Goal: Information Seeking & Learning: Compare options

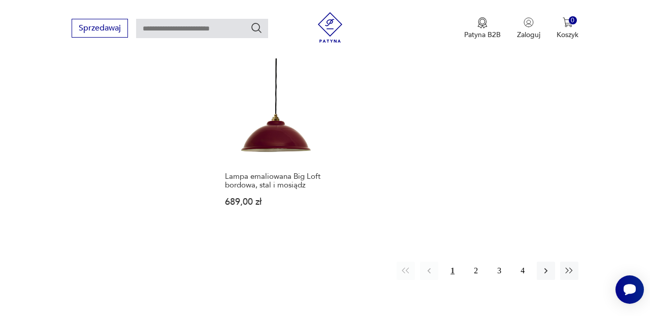
scroll to position [1449, 0]
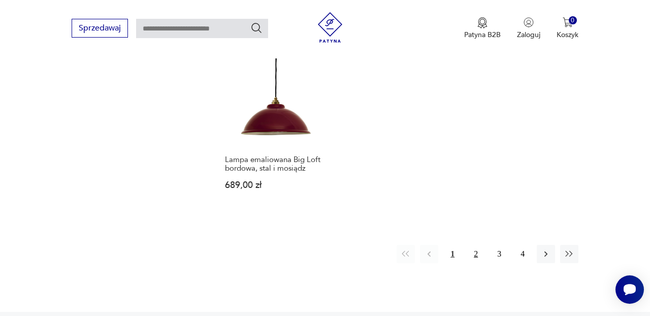
click at [477, 245] on button "2" at bounding box center [476, 254] width 18 height 18
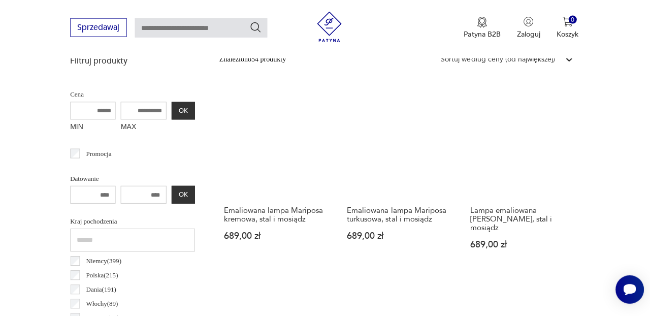
scroll to position [372, 0]
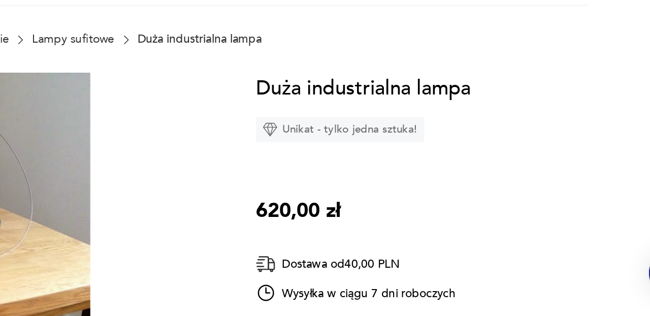
click at [467, 314] on div "Duża industrialna lampa Unikat - tylko jedna sztuka! 620,00 zł Dostawa od 40,00…" at bounding box center [477, 312] width 203 height 289
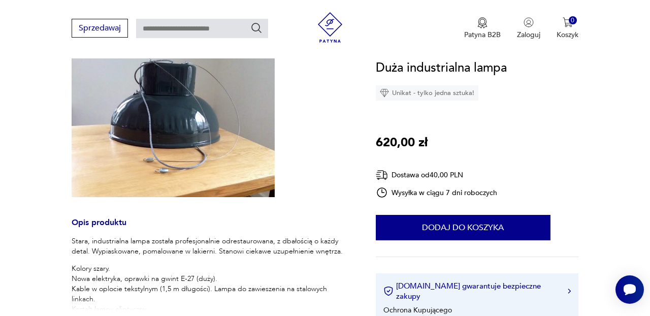
scroll to position [123, 0]
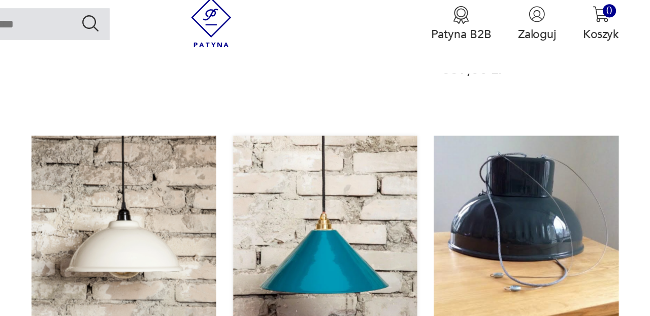
scroll to position [361, 0]
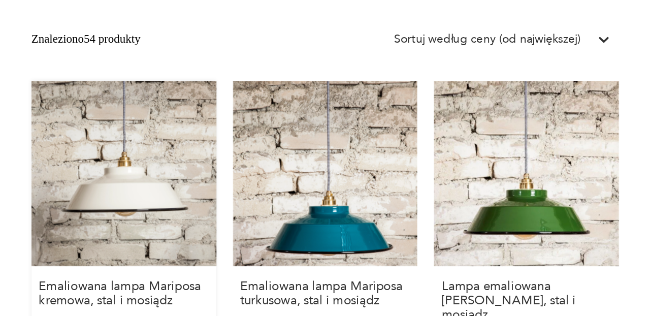
click at [297, 166] on link "Emaliowana lampa Mariposa kremowa, stal i mosiądz 689,00 zł" at bounding box center [276, 187] width 113 height 183
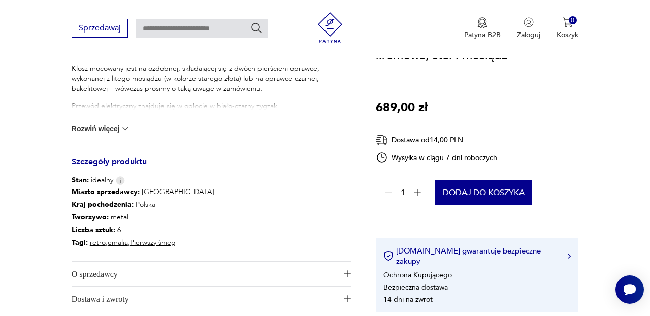
scroll to position [465, 0]
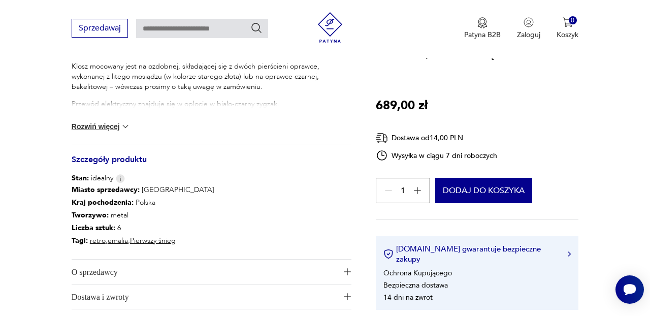
click at [125, 123] on img at bounding box center [125, 126] width 10 height 10
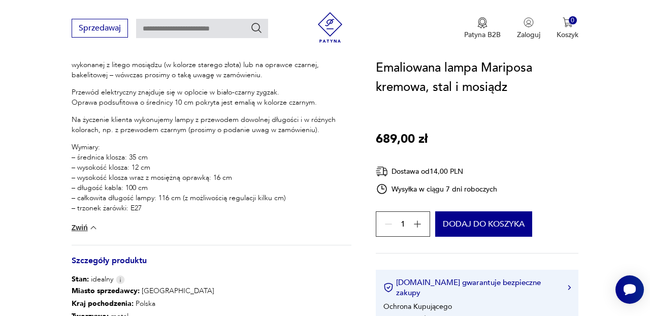
scroll to position [484, 0]
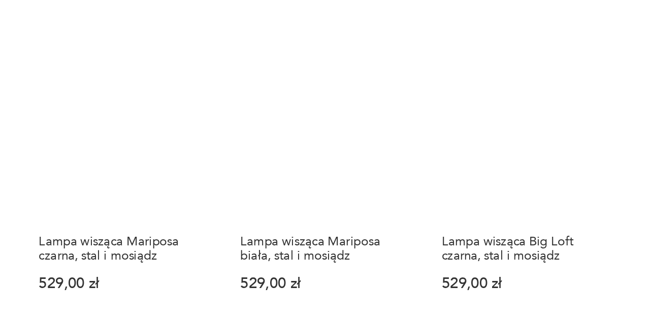
scroll to position [716, 0]
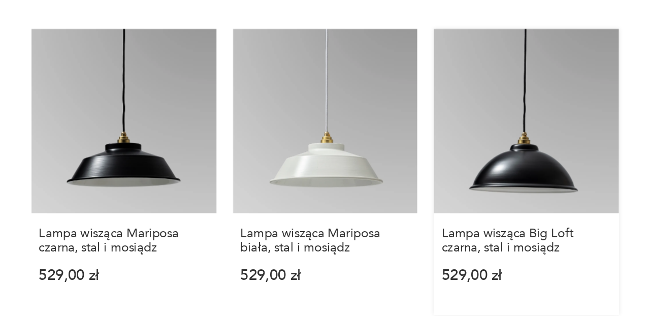
click at [524, 206] on link "Lampa wisząca Big Loft czarna, stal i mosiądz 529,00 zł" at bounding box center [522, 228] width 113 height 175
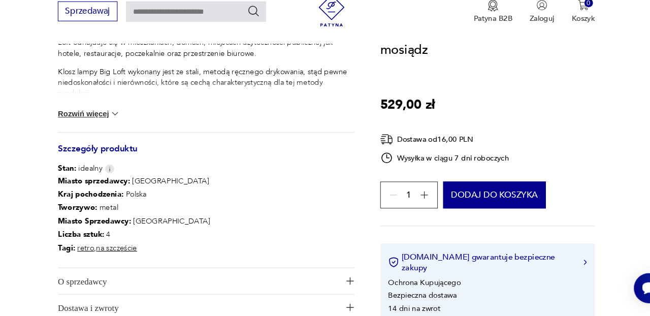
scroll to position [469, 0]
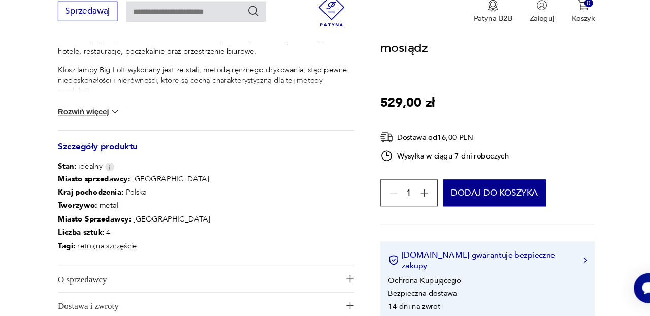
click at [113, 124] on button "Rozwiń więcej" at bounding box center [101, 123] width 59 height 10
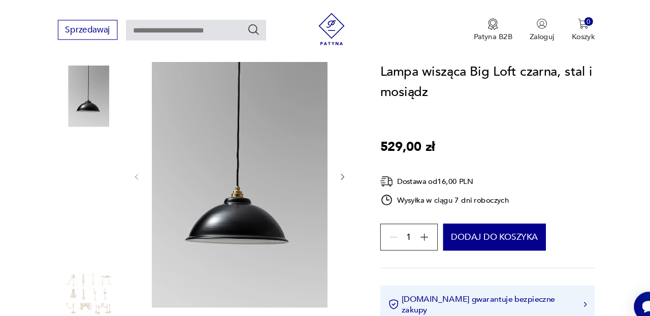
scroll to position [125, 0]
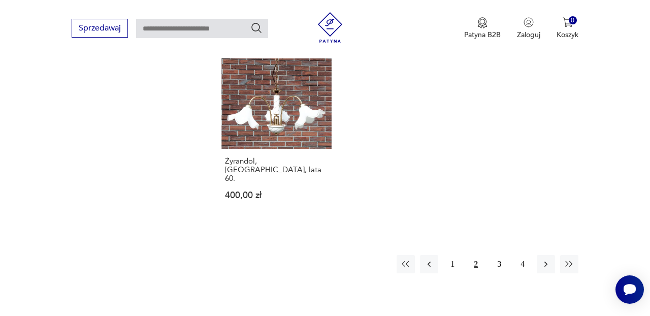
scroll to position [1412, 0]
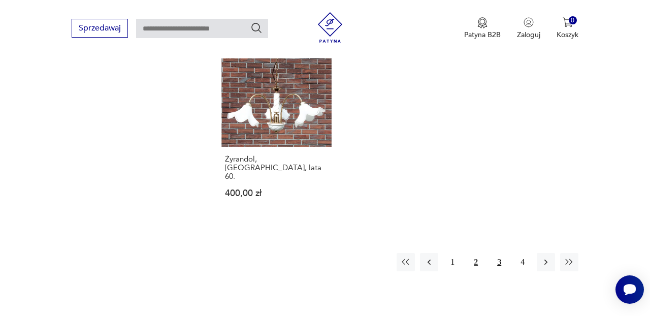
click at [502, 253] on button "3" at bounding box center [499, 262] width 18 height 18
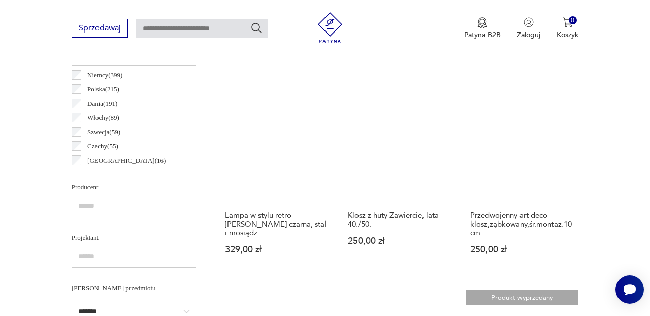
scroll to position [567, 0]
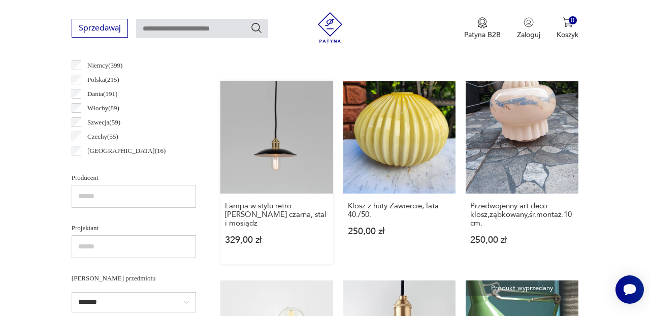
click at [295, 154] on link "Lampa w stylu retro [PERSON_NAME], stal i mosiądz 329,00 zł" at bounding box center [276, 172] width 113 height 183
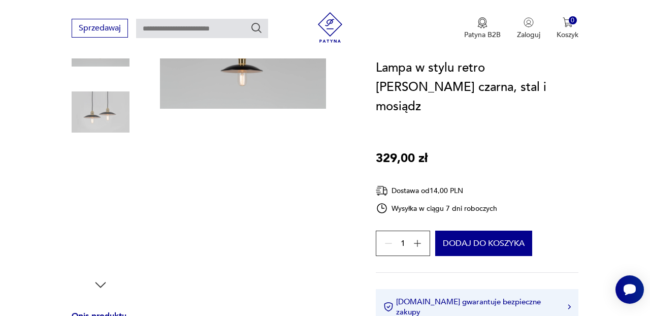
scroll to position [169, 0]
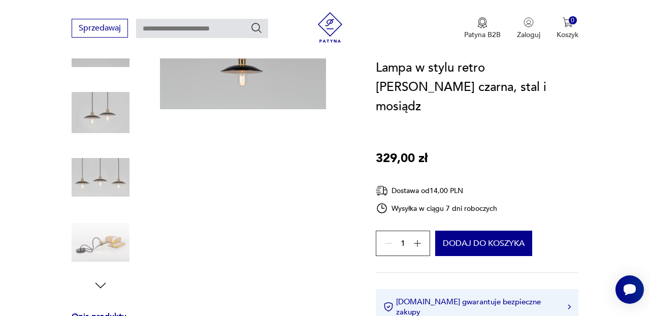
click at [109, 248] on img at bounding box center [101, 242] width 58 height 58
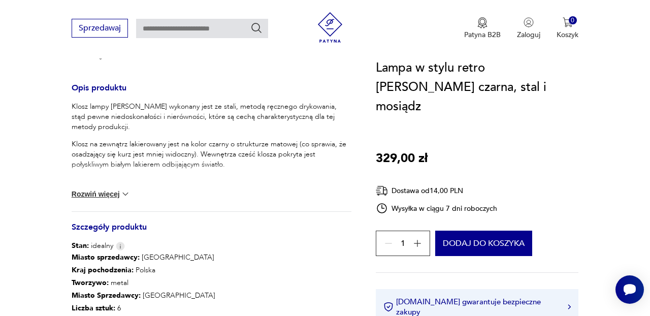
scroll to position [400, 0]
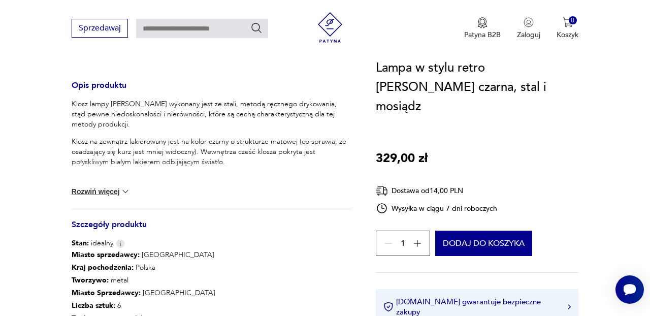
click at [112, 192] on button "Rozwiń więcej" at bounding box center [101, 191] width 59 height 10
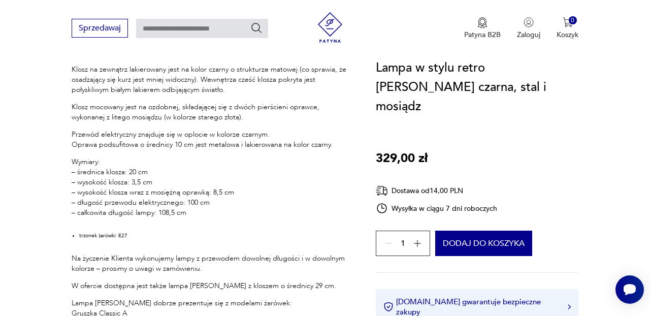
scroll to position [476, 0]
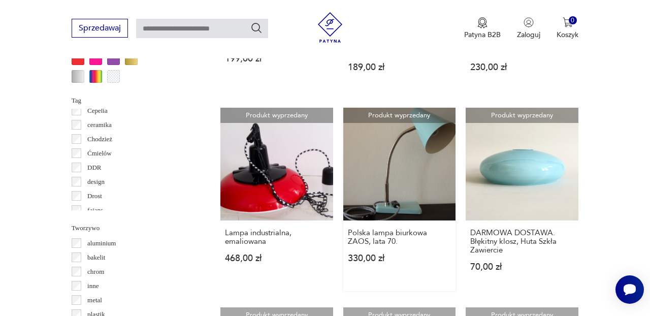
scroll to position [938, 0]
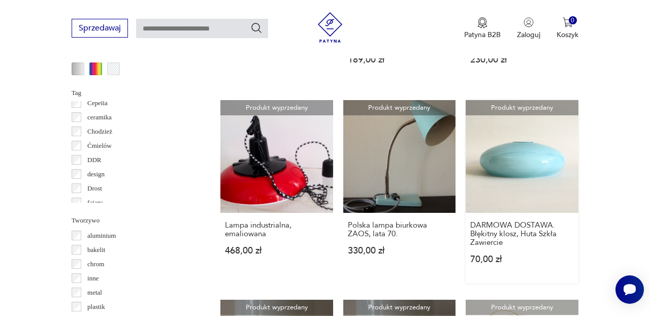
click at [537, 164] on link "Produkt wyprzedany DARMOWA DOSTAWA. Błękitny klosz, Huta Szkła Zawiercie 70,00 …" at bounding box center [522, 191] width 113 height 183
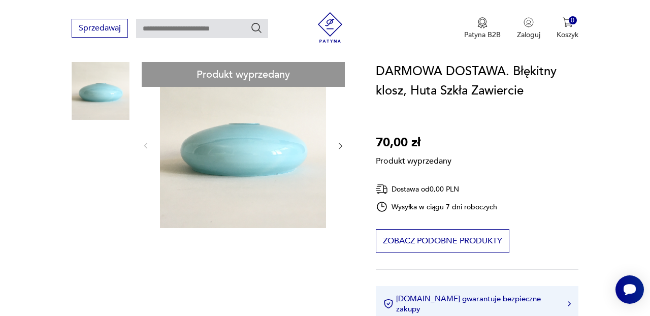
scroll to position [92, 0]
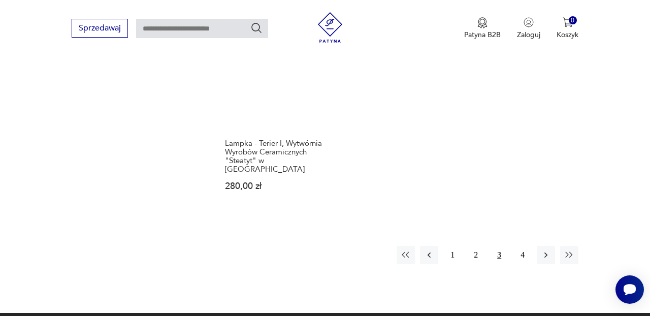
scroll to position [1424, 0]
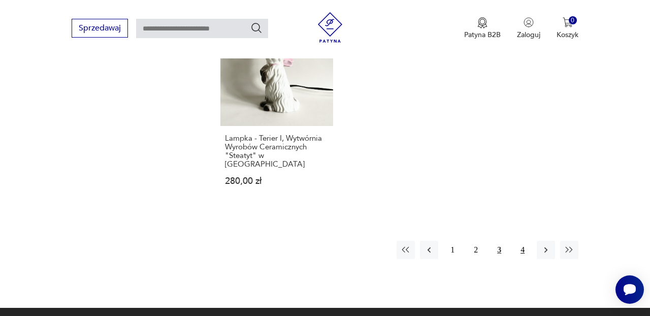
click at [522, 241] on button "4" at bounding box center [523, 250] width 18 height 18
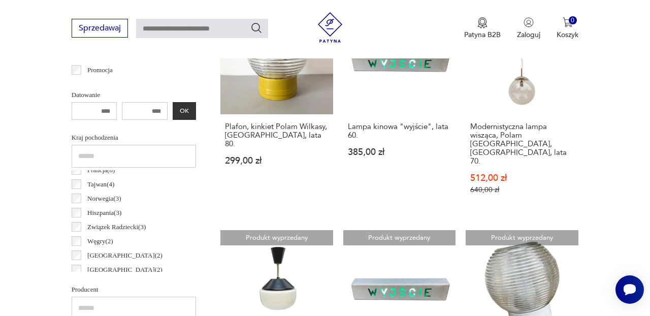
scroll to position [149, 0]
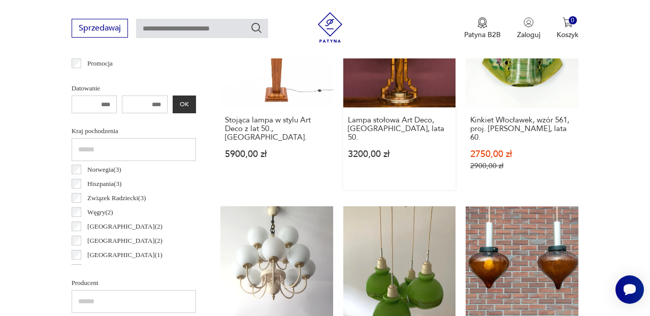
scroll to position [459, 0]
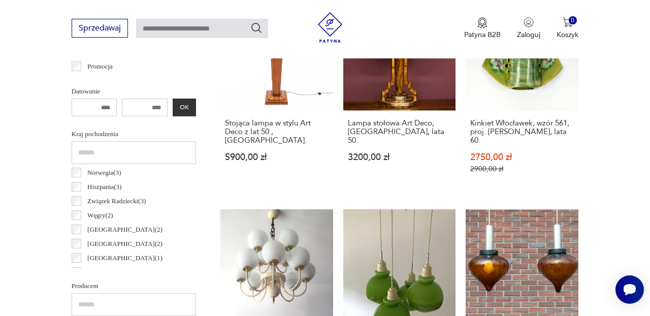
click at [95, 287] on p "Producent" at bounding box center [134, 285] width 124 height 11
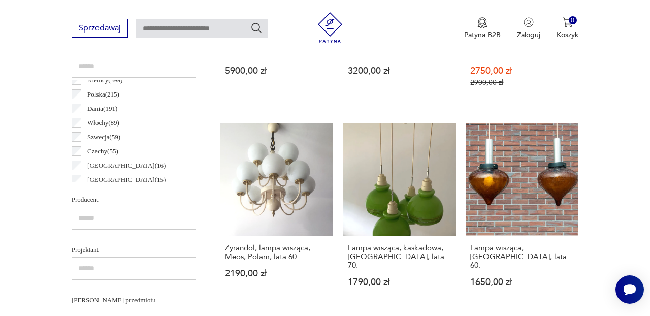
scroll to position [0, 0]
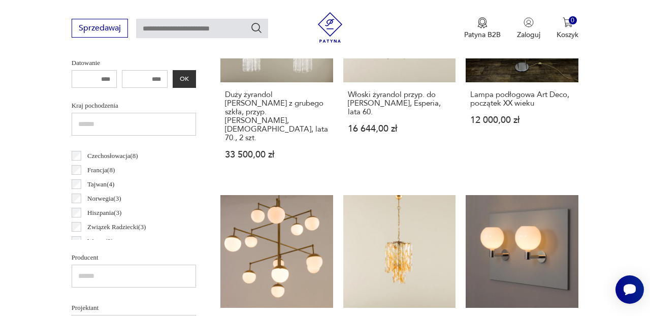
scroll to position [131, 0]
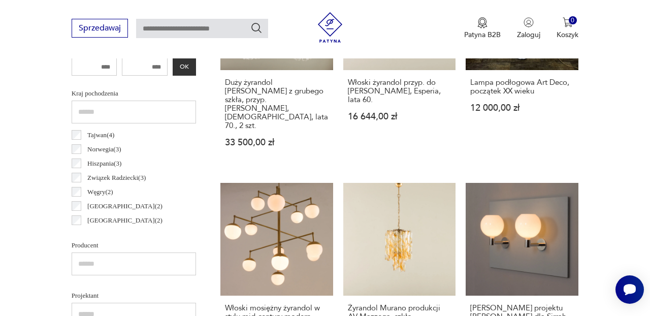
scroll to position [157, 0]
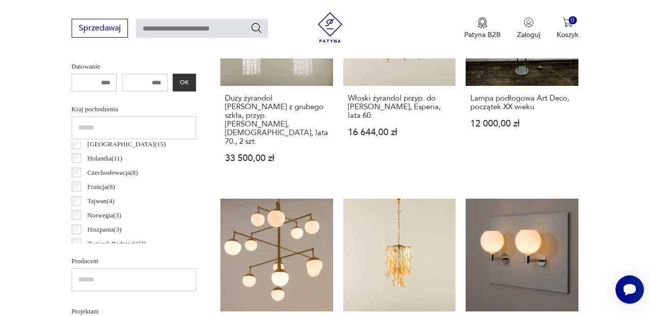
scroll to position [104, 0]
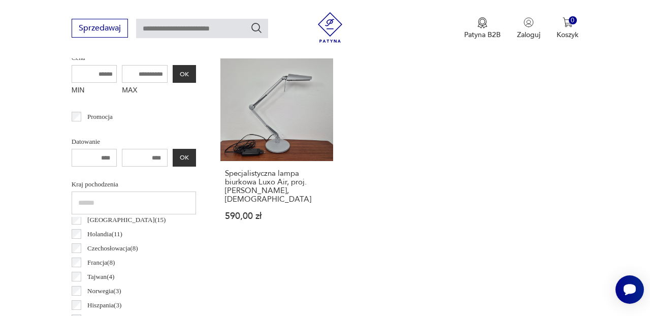
scroll to position [400, 0]
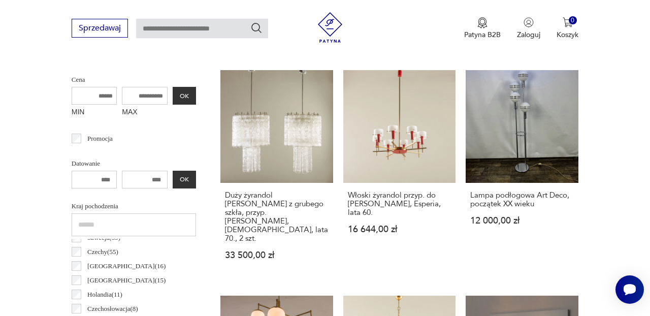
scroll to position [60, 0]
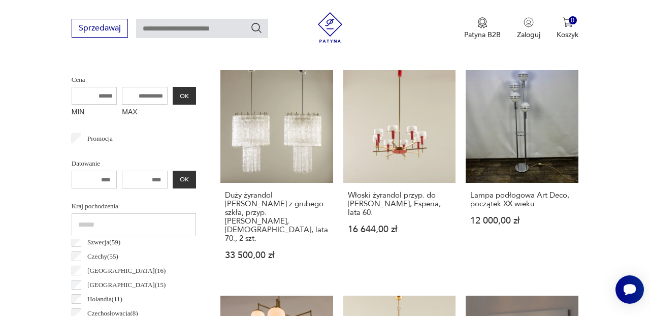
click at [95, 268] on p "[GEOGRAPHIC_DATA] ( 16 )" at bounding box center [126, 270] width 78 height 11
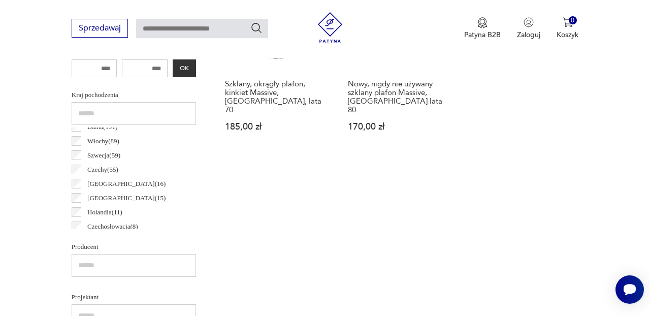
scroll to position [492, 0]
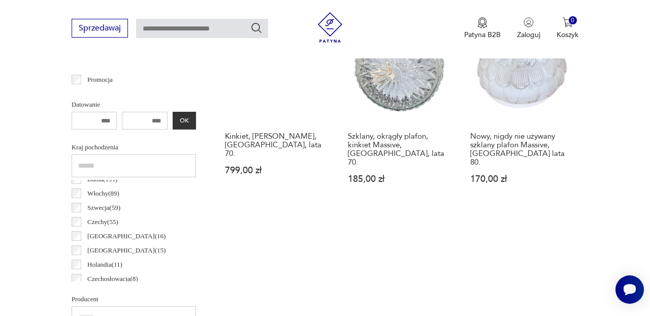
scroll to position [451, 0]
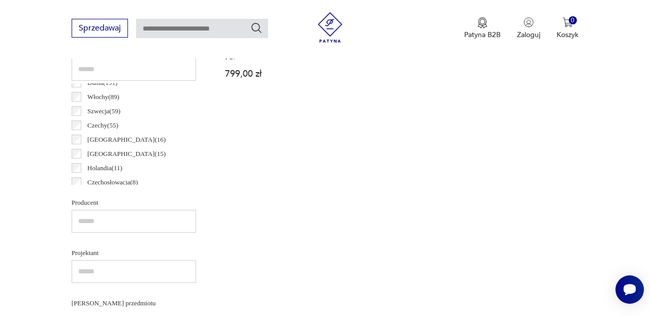
scroll to position [529, 0]
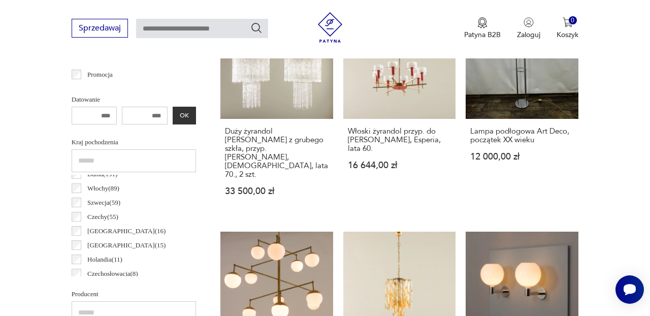
scroll to position [447, 0]
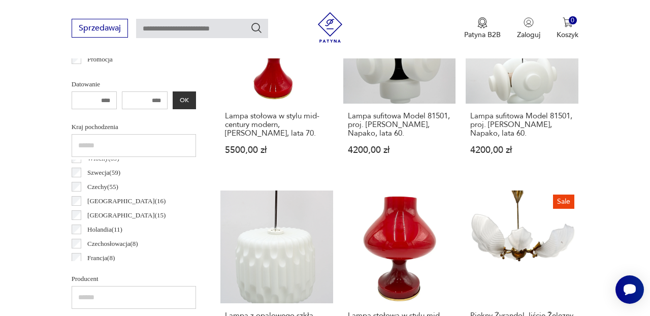
scroll to position [45, 0]
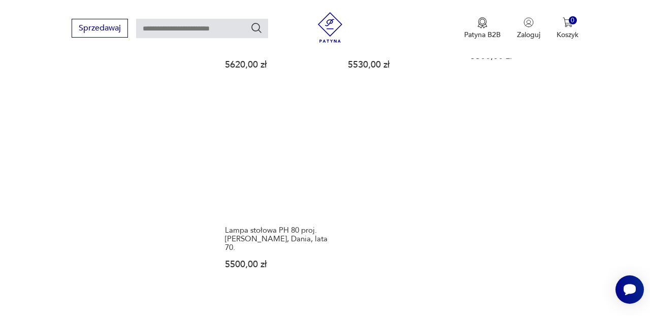
scroll to position [1430, 0]
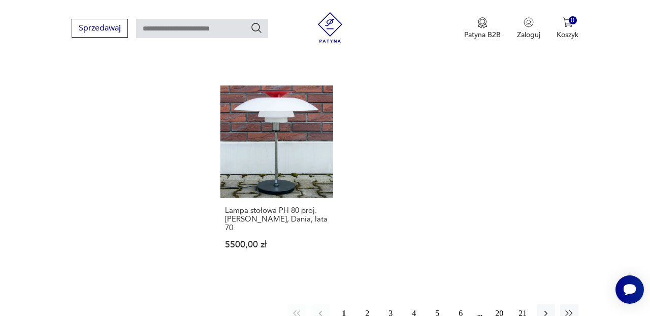
click at [368, 304] on button "2" at bounding box center [367, 313] width 18 height 18
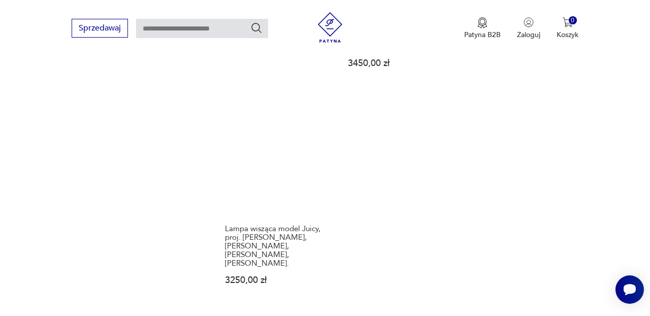
scroll to position [1430, 0]
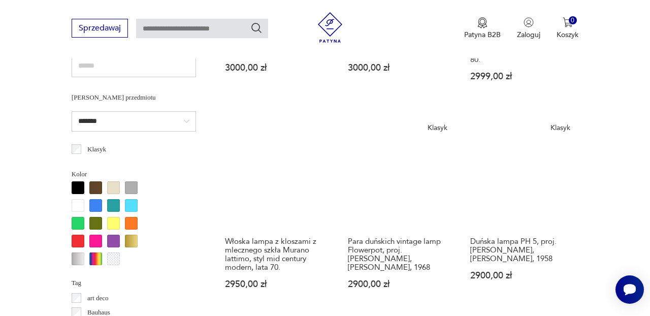
scroll to position [760, 0]
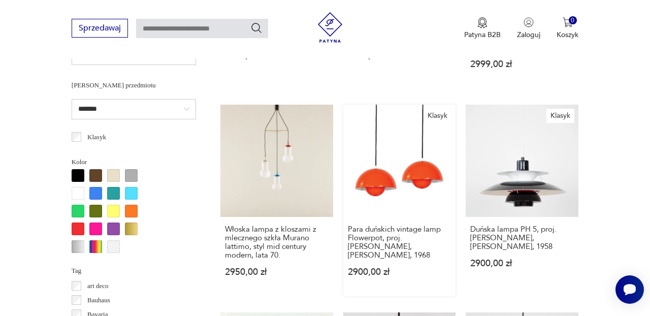
click at [412, 168] on link "Klasyk Para duńskich vintage lamp Flowerpot, proj. [PERSON_NAME], [PERSON_NAME]…" at bounding box center [399, 201] width 113 height 192
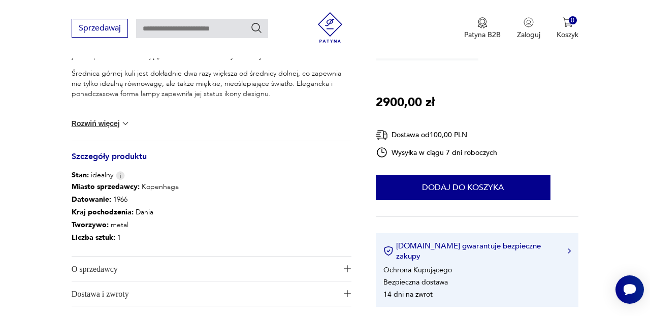
scroll to position [480, 0]
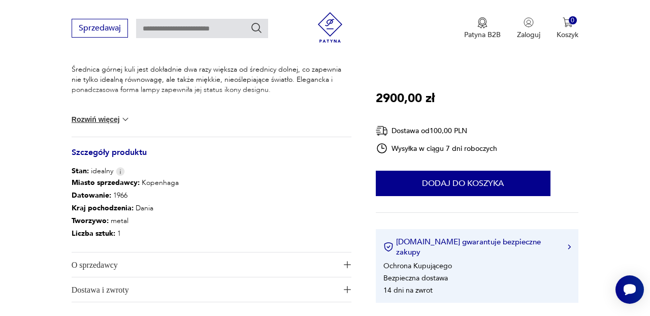
click at [123, 114] on img at bounding box center [125, 119] width 10 height 10
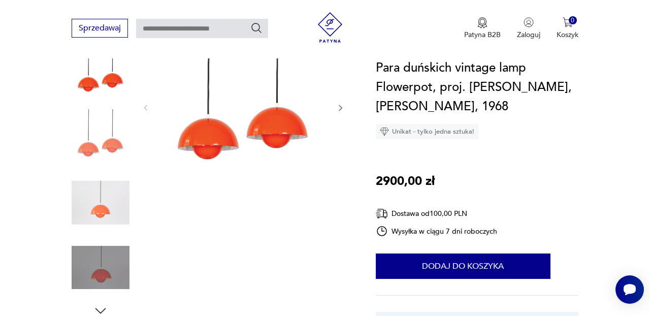
scroll to position [150, 0]
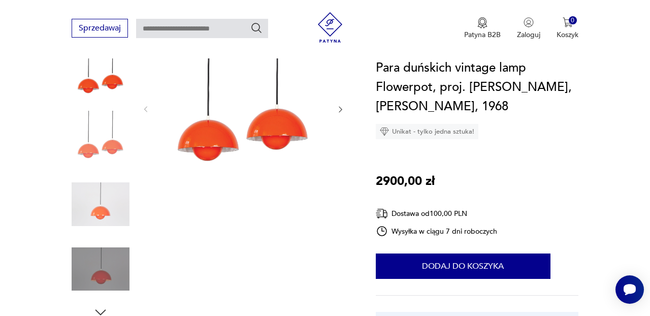
click at [208, 124] on img at bounding box center [243, 108] width 166 height 166
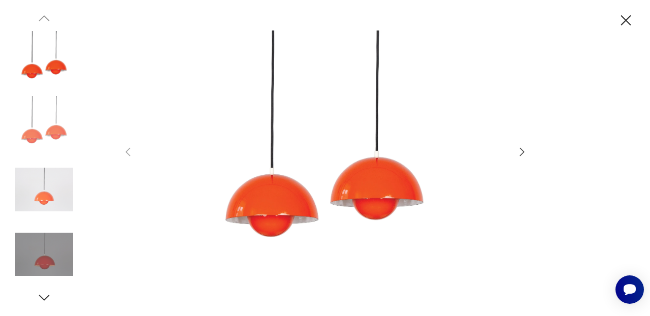
click at [48, 118] on img at bounding box center [44, 125] width 58 height 58
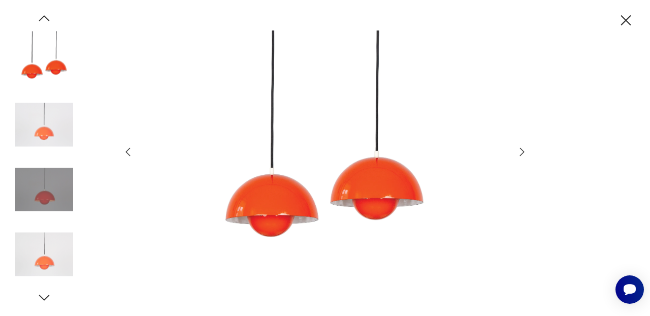
click at [44, 201] on img at bounding box center [44, 190] width 58 height 58
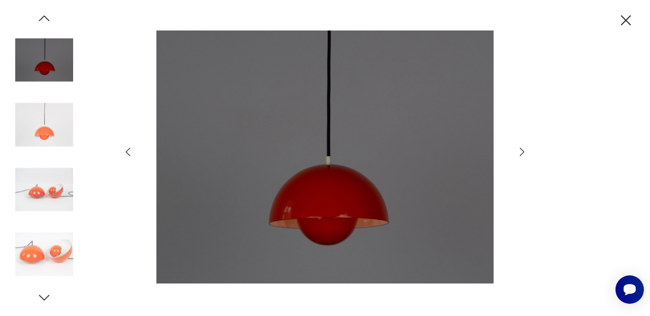
click at [43, 250] on img at bounding box center [44, 255] width 58 height 58
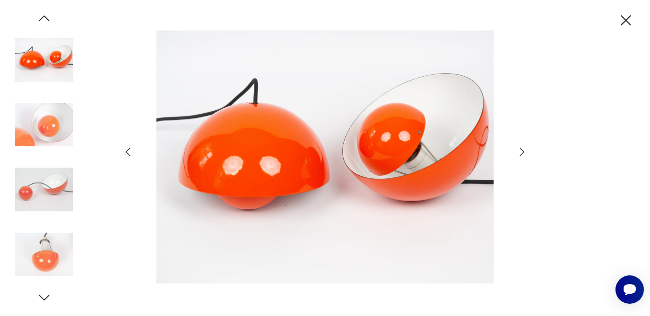
click at [625, 18] on icon "button" at bounding box center [626, 21] width 18 height 18
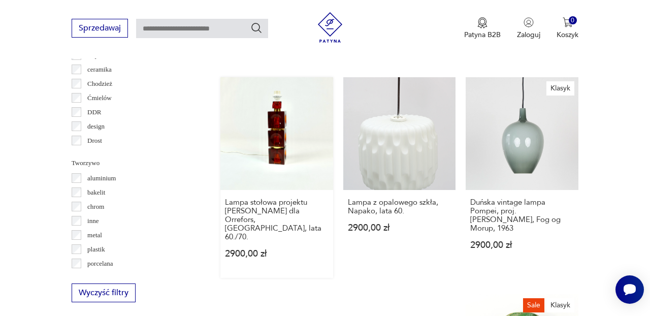
scroll to position [999, 0]
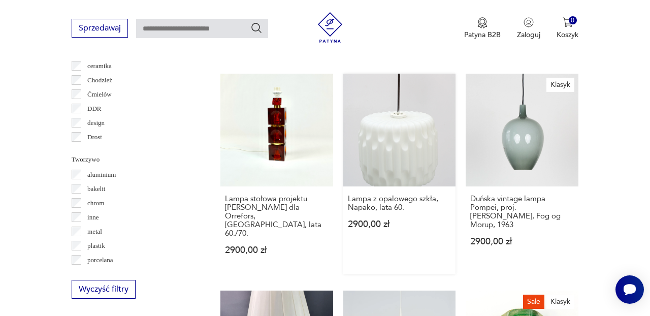
click at [409, 160] on link "Lampa z opalowego szkła, Napako, lata 60. 2900,00 zł" at bounding box center [399, 174] width 113 height 201
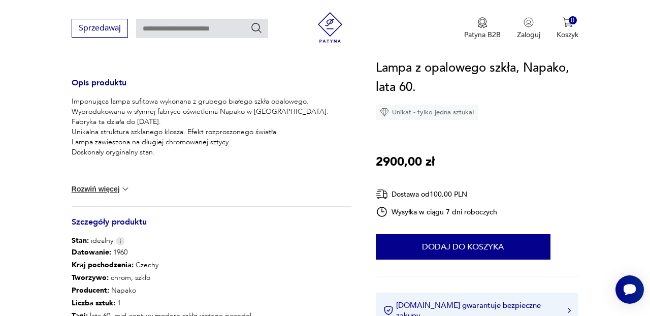
scroll to position [403, 0]
click at [120, 188] on button "Rozwiń więcej" at bounding box center [101, 188] width 59 height 10
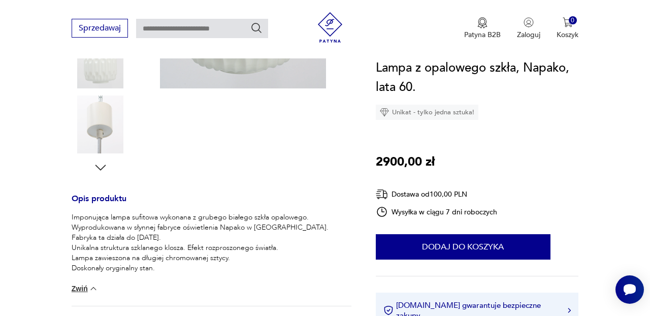
scroll to position [272, 0]
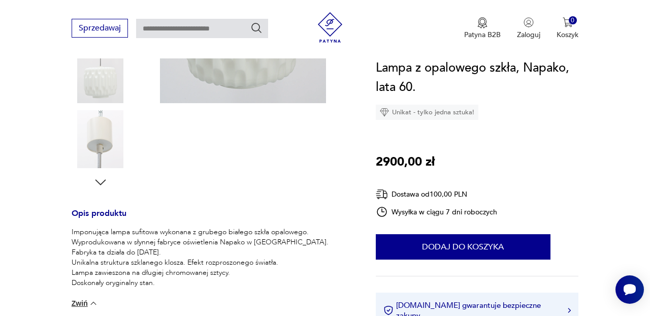
click at [99, 185] on icon "button" at bounding box center [100, 182] width 15 height 15
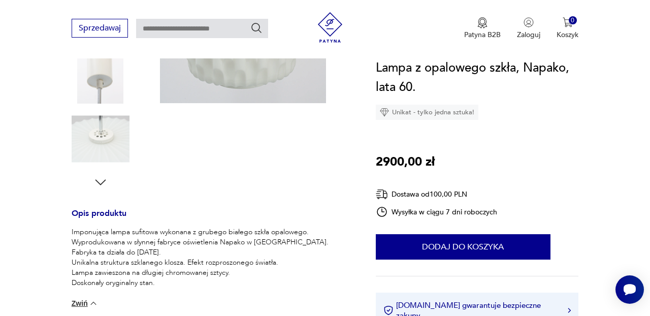
click at [110, 141] on img at bounding box center [101, 139] width 58 height 58
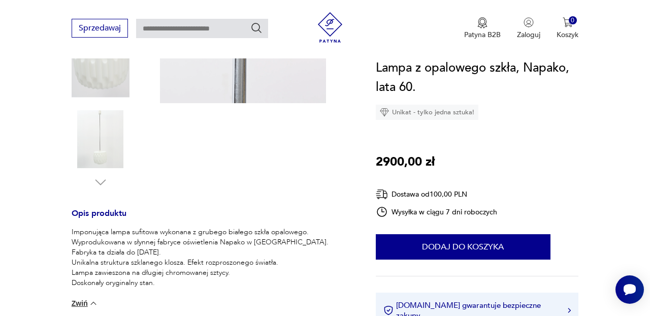
click at [110, 143] on img at bounding box center [101, 139] width 58 height 58
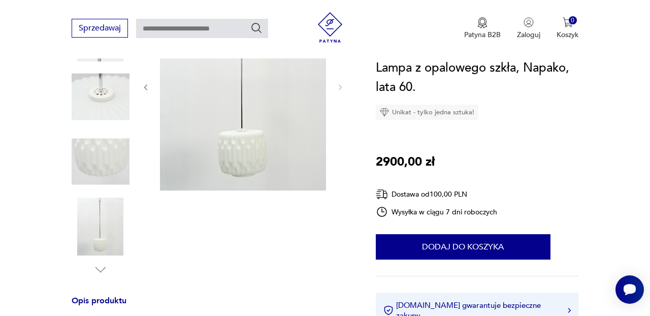
scroll to position [183, 0]
click at [264, 148] on img at bounding box center [243, 89] width 166 height 208
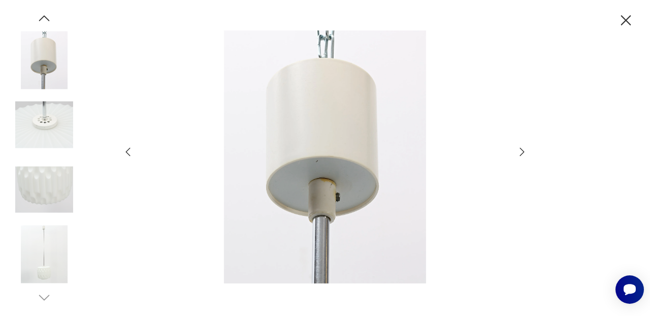
click at [523, 151] on icon "button" at bounding box center [522, 152] width 5 height 8
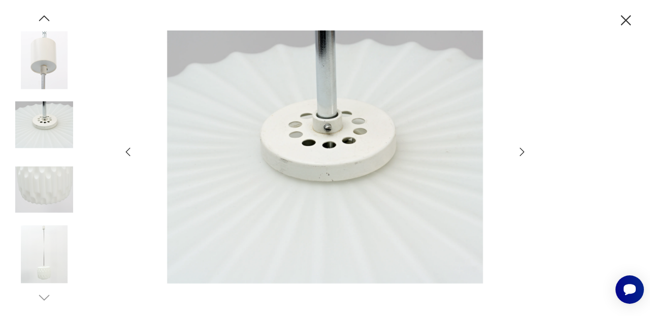
click at [523, 151] on icon "button" at bounding box center [522, 152] width 5 height 8
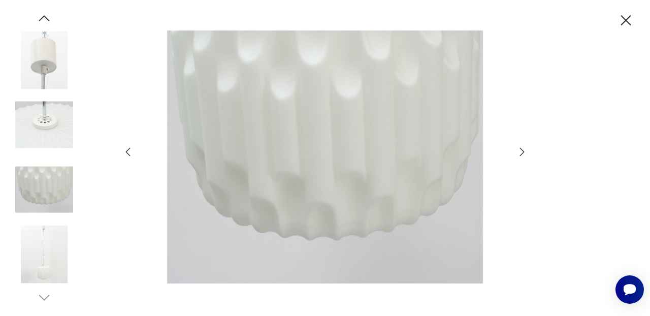
click at [523, 151] on icon "button" at bounding box center [522, 152] width 5 height 8
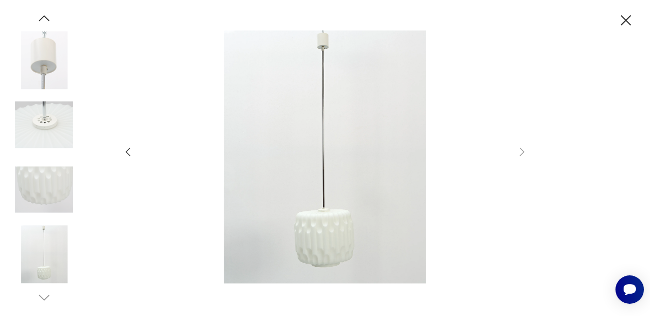
click at [627, 18] on icon "button" at bounding box center [626, 21] width 18 height 18
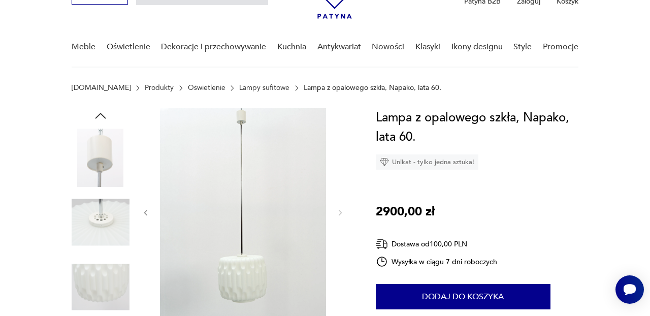
scroll to position [63, 0]
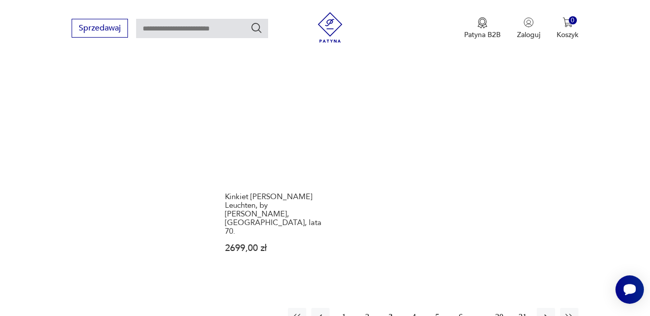
scroll to position [1437, 0]
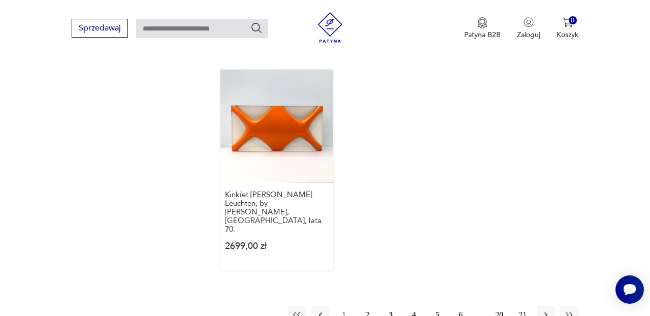
click at [281, 97] on link "Kinkiet [PERSON_NAME] Leuchten, by [PERSON_NAME], [GEOGRAPHIC_DATA], lata 70. 2…" at bounding box center [276, 170] width 113 height 201
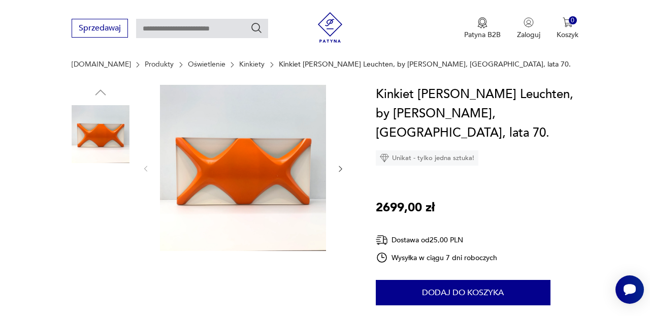
scroll to position [94, 0]
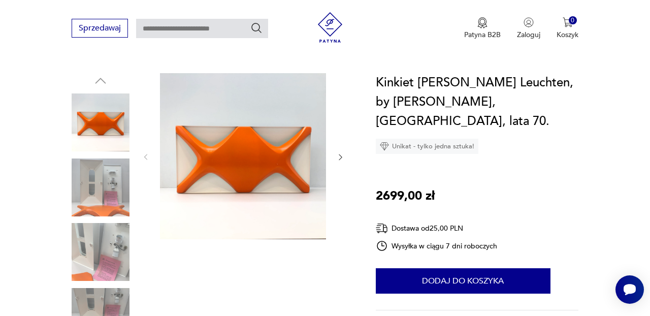
click at [340, 156] on icon "button" at bounding box center [340, 157] width 8 height 8
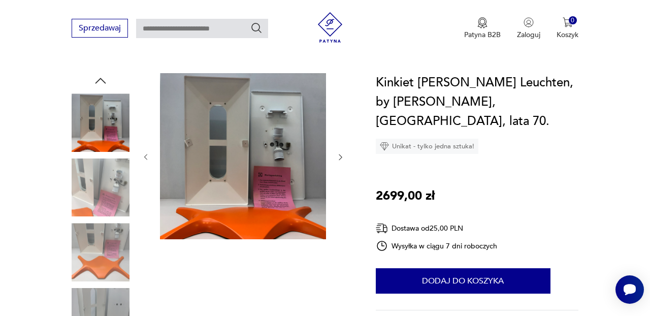
click at [340, 156] on icon "button" at bounding box center [340, 157] width 8 height 8
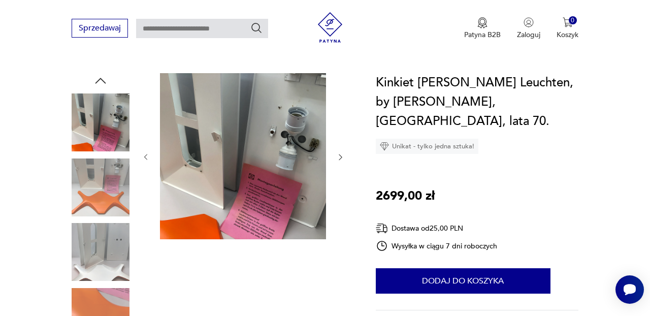
click at [340, 156] on icon "button" at bounding box center [340, 157] width 8 height 8
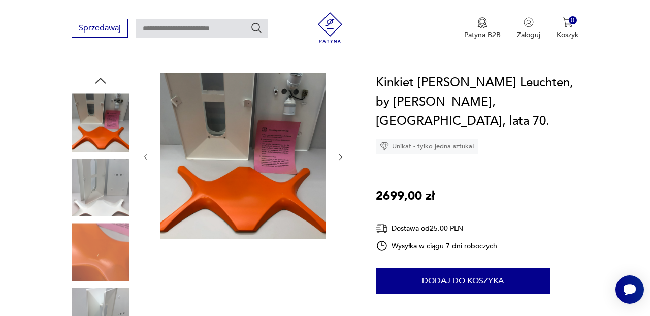
click at [340, 156] on icon "button" at bounding box center [340, 157] width 8 height 8
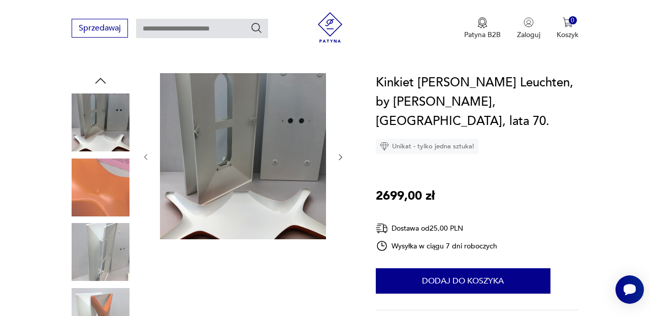
click at [340, 156] on icon "button" at bounding box center [340, 157] width 8 height 8
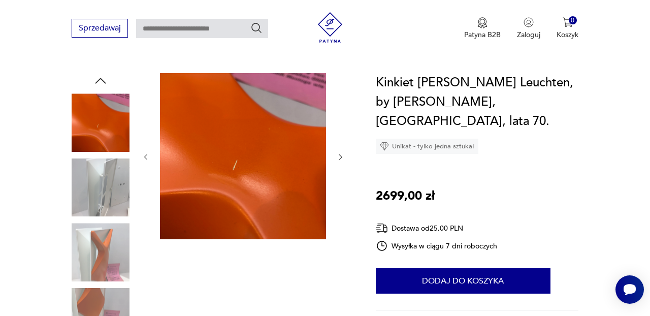
click at [340, 156] on icon "button" at bounding box center [340, 157] width 8 height 8
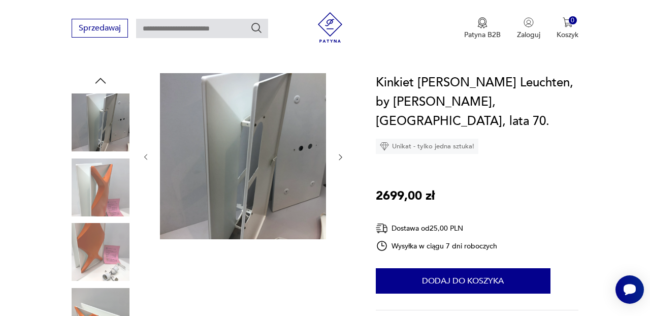
click at [340, 156] on icon "button" at bounding box center [340, 157] width 8 height 8
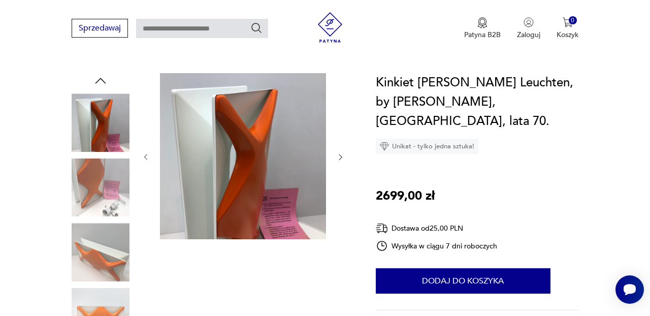
click at [340, 156] on icon "button" at bounding box center [340, 157] width 8 height 8
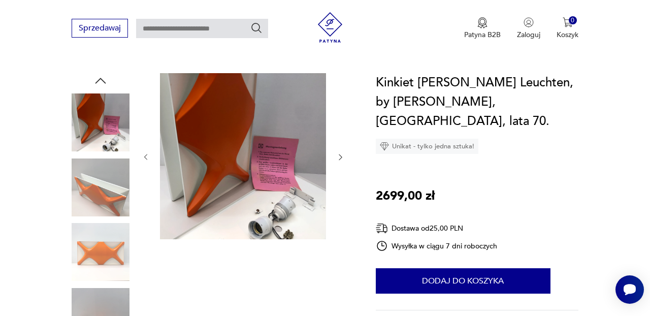
click at [340, 156] on icon "button" at bounding box center [340, 157] width 8 height 8
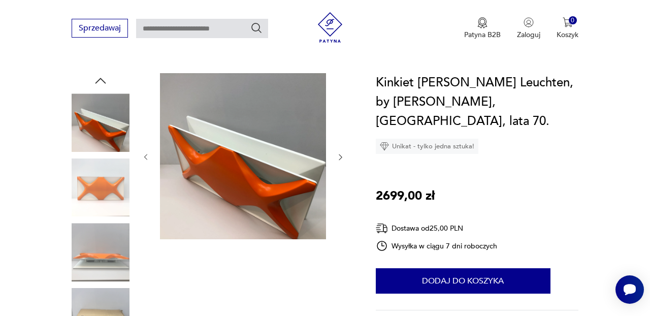
click at [340, 156] on icon "button" at bounding box center [340, 157] width 8 height 8
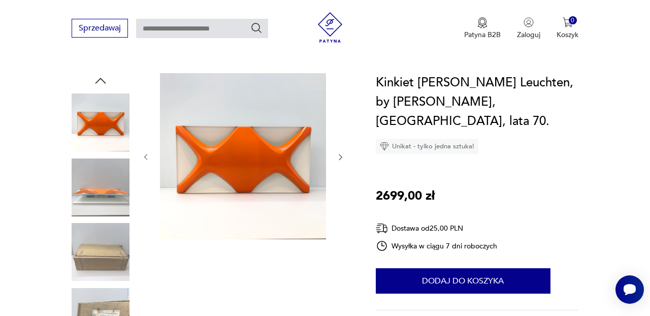
click at [340, 156] on icon "button" at bounding box center [340, 157] width 8 height 8
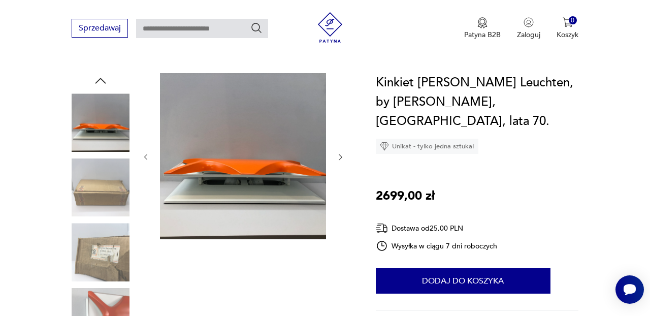
click at [339, 153] on icon "button" at bounding box center [340, 157] width 8 height 8
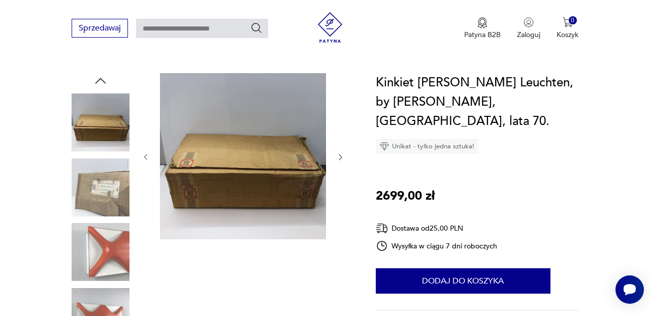
click at [339, 153] on icon "button" at bounding box center [340, 157] width 8 height 8
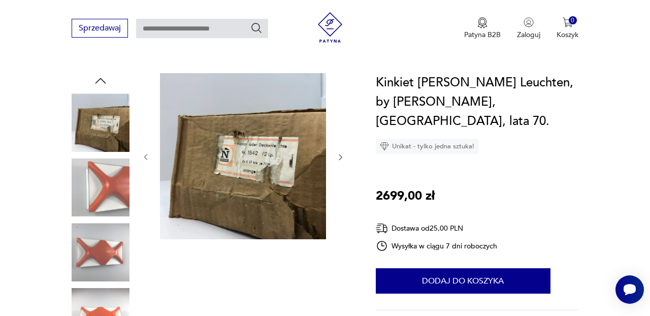
click at [339, 153] on icon "button" at bounding box center [340, 157] width 8 height 8
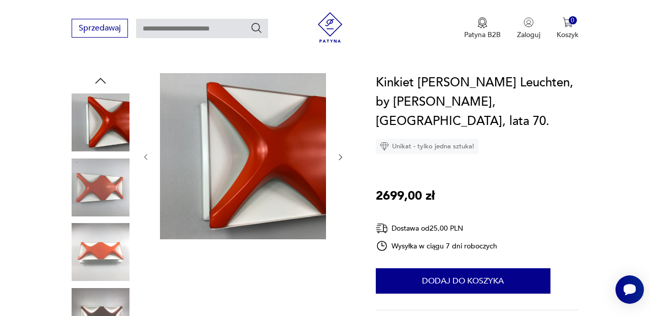
click at [339, 153] on icon "button" at bounding box center [340, 157] width 8 height 8
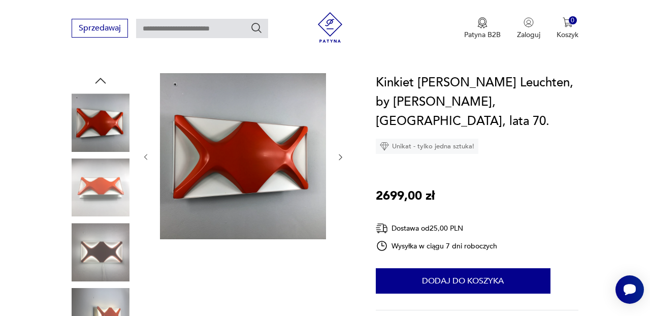
click at [339, 153] on icon "button" at bounding box center [340, 157] width 8 height 8
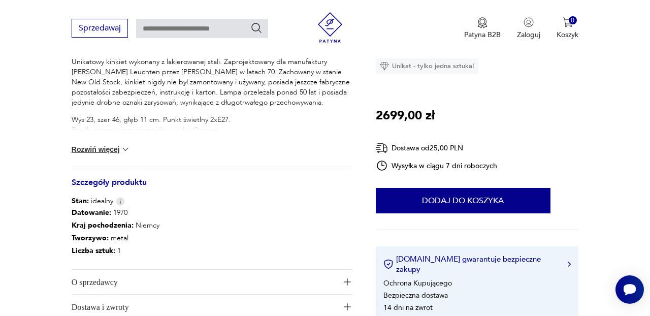
scroll to position [443, 0]
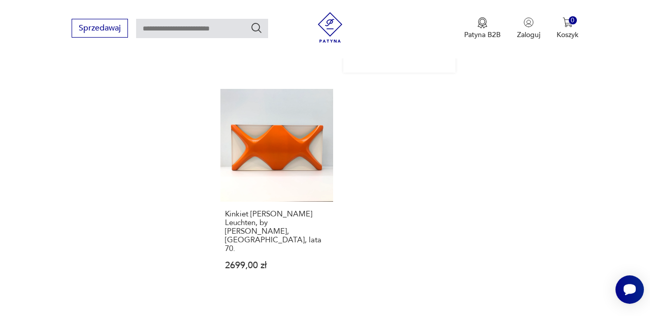
scroll to position [1425, 0]
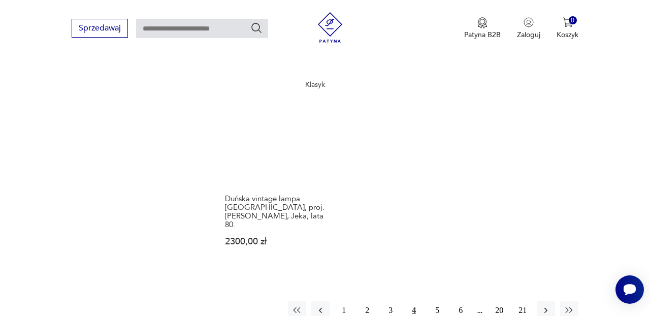
scroll to position [1425, 0]
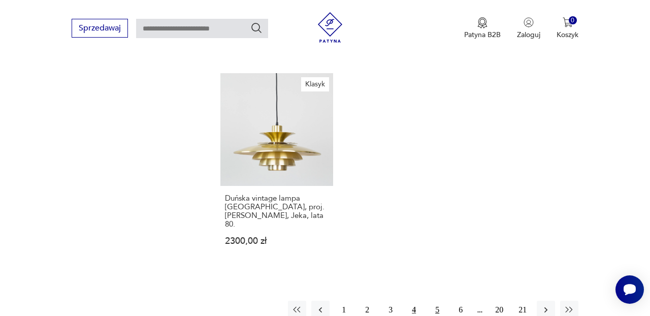
click at [438, 301] on button "5" at bounding box center [437, 310] width 18 height 18
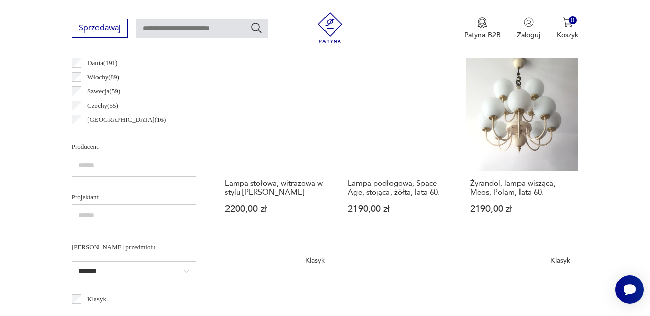
scroll to position [596, 0]
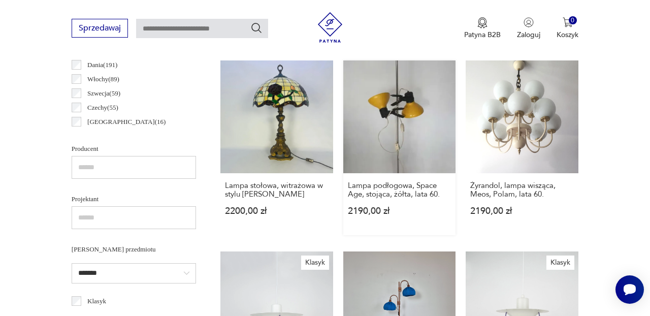
click at [397, 138] on link "Lampa podłogowa, Space Age, stojąca, żółta, lata 60. 2190,00 zł" at bounding box center [399, 147] width 113 height 175
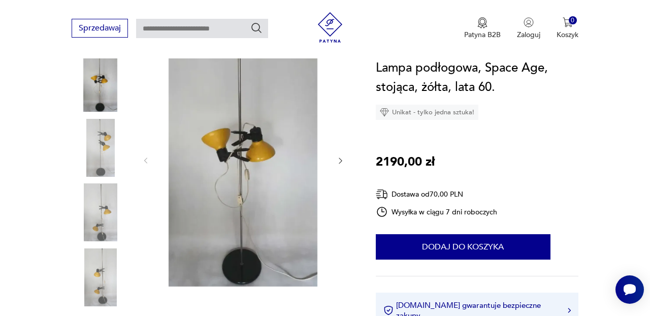
scroll to position [133, 0]
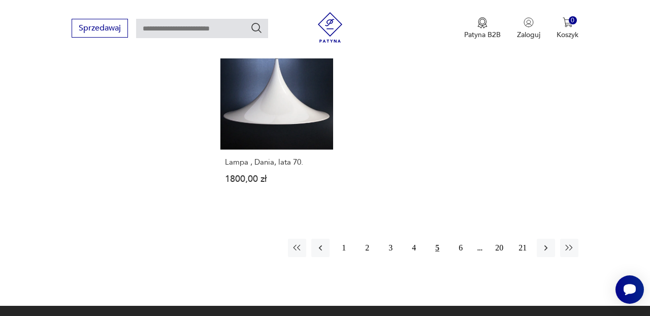
scroll to position [1447, 0]
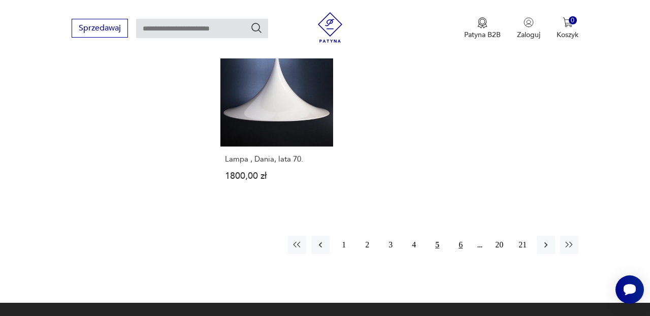
click at [460, 236] on button "6" at bounding box center [461, 245] width 18 height 18
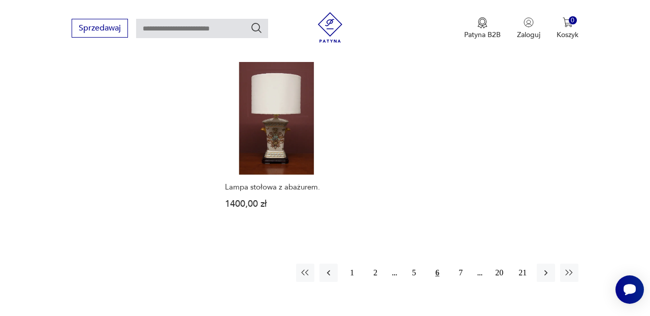
scroll to position [1404, 0]
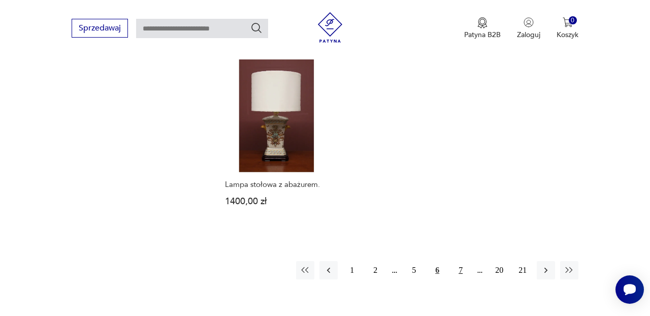
click at [462, 261] on button "7" at bounding box center [461, 270] width 18 height 18
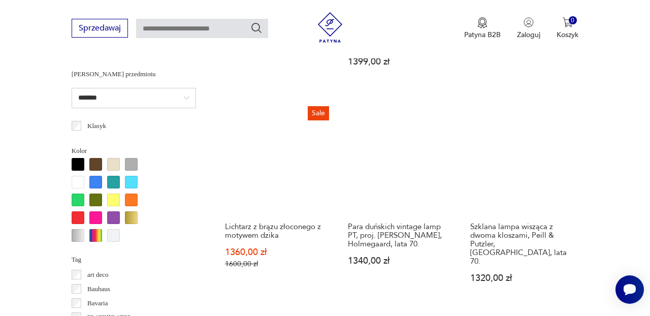
scroll to position [773, 0]
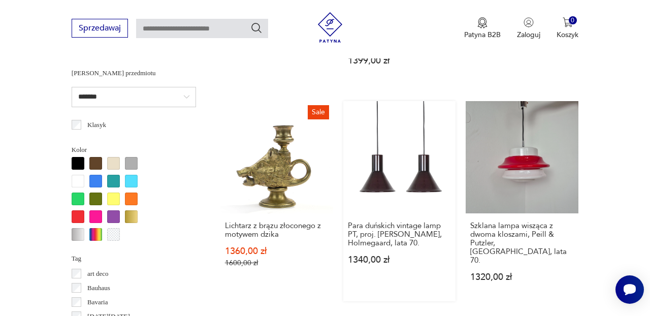
click at [421, 157] on link "Para duńskich vintage lamp PT, proj. [PERSON_NAME], Holmegaard, lata 70. 1340,0…" at bounding box center [399, 201] width 113 height 201
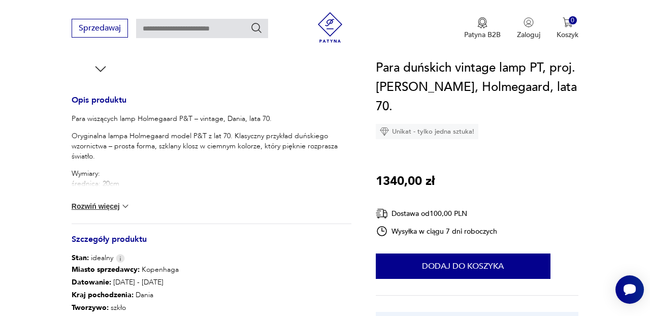
scroll to position [398, 0]
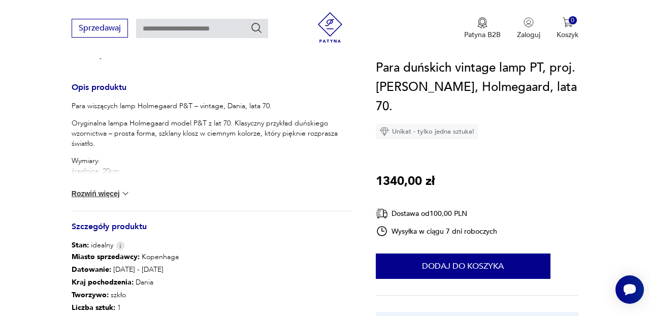
click at [118, 191] on button "Rozwiń więcej" at bounding box center [101, 193] width 59 height 10
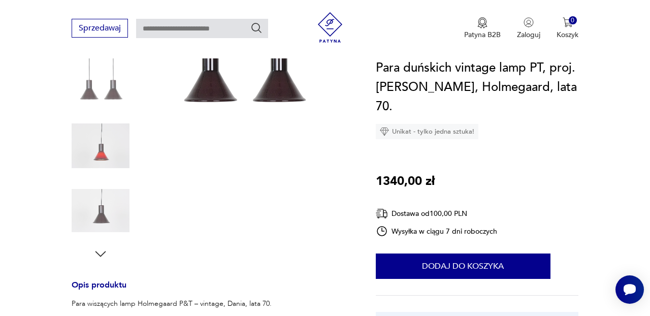
scroll to position [171, 0]
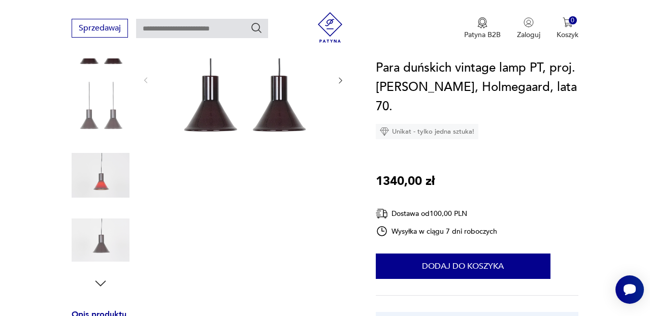
click at [101, 186] on img at bounding box center [101, 175] width 58 height 58
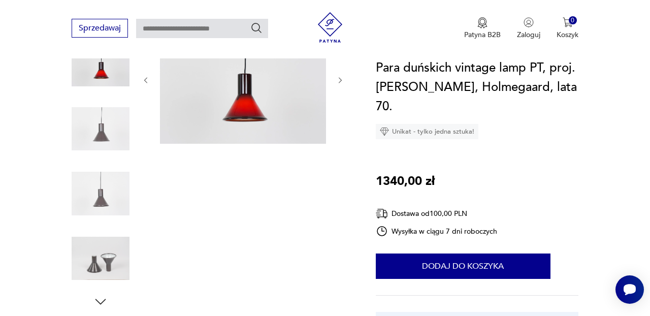
scroll to position [153, 0]
click at [341, 80] on icon "button" at bounding box center [340, 80] width 3 height 6
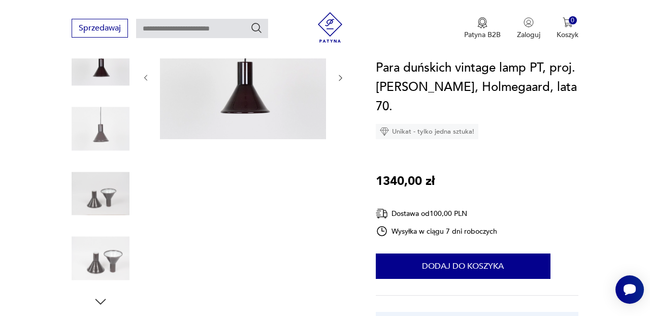
click at [341, 80] on icon "button" at bounding box center [340, 78] width 8 height 8
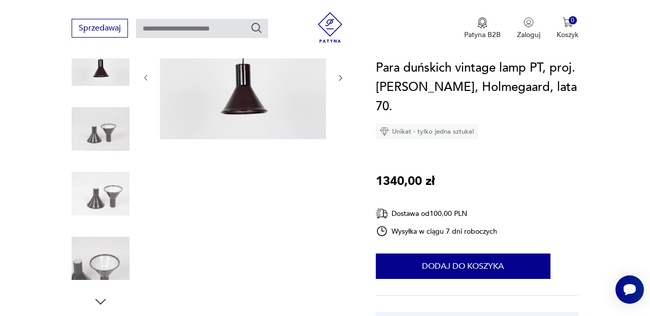
click at [341, 80] on icon "button" at bounding box center [340, 78] width 8 height 8
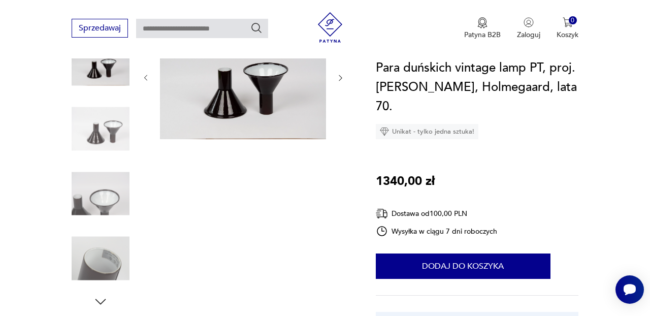
click at [341, 80] on icon "button" at bounding box center [340, 78] width 8 height 8
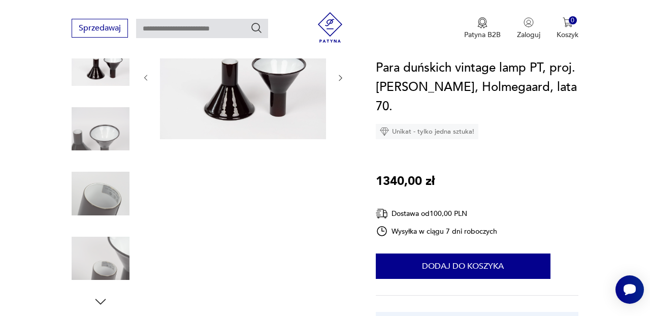
click at [341, 80] on icon "button" at bounding box center [340, 78] width 8 height 8
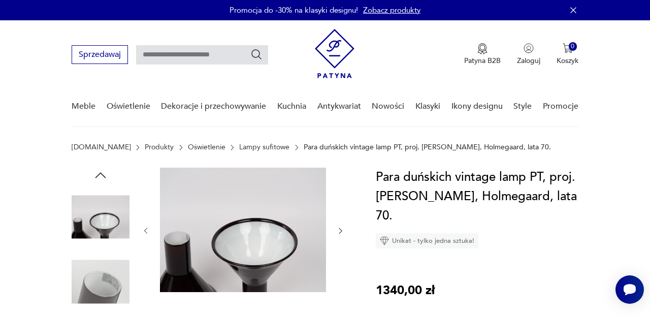
scroll to position [7, 0]
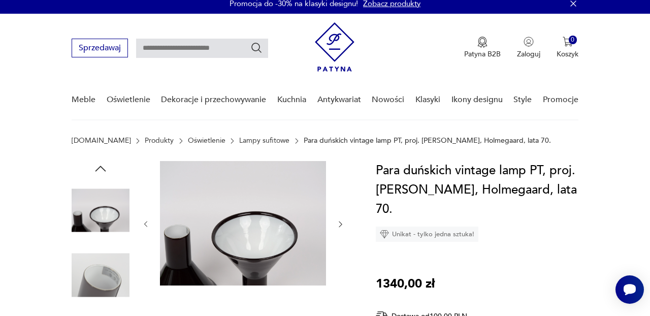
click at [100, 167] on icon "button" at bounding box center [100, 169] width 11 height 6
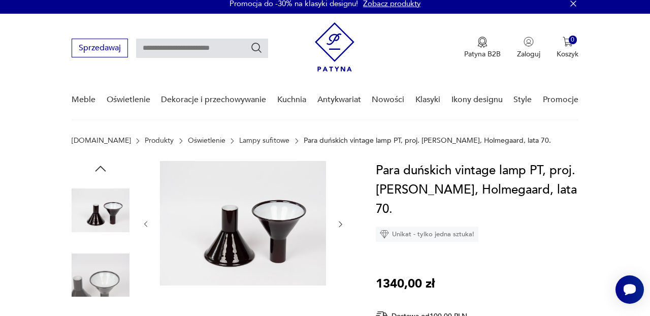
click at [100, 167] on icon "button" at bounding box center [100, 169] width 11 height 6
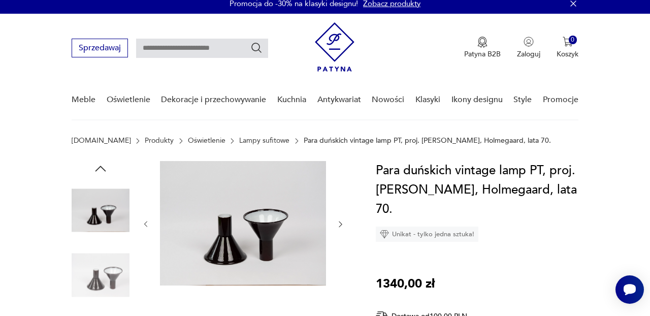
click at [100, 167] on icon "button" at bounding box center [100, 169] width 11 height 6
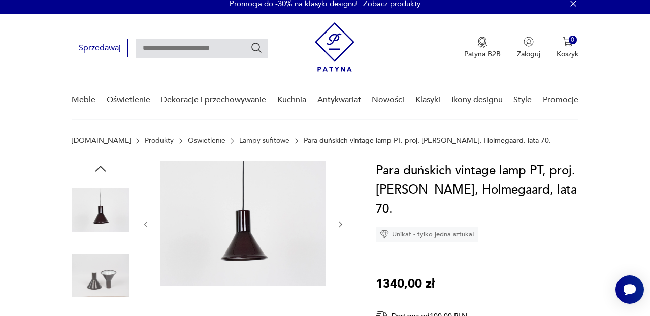
click at [100, 167] on icon "button" at bounding box center [100, 169] width 11 height 6
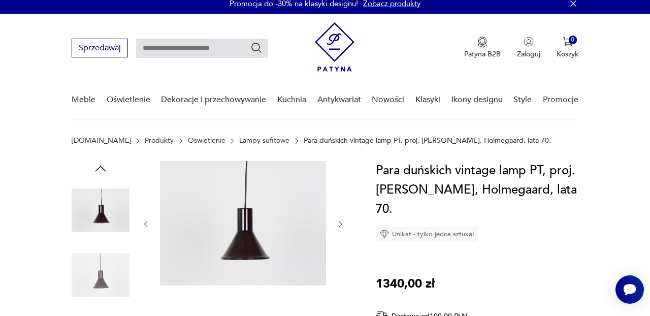
click at [100, 167] on icon "button" at bounding box center [100, 169] width 11 height 6
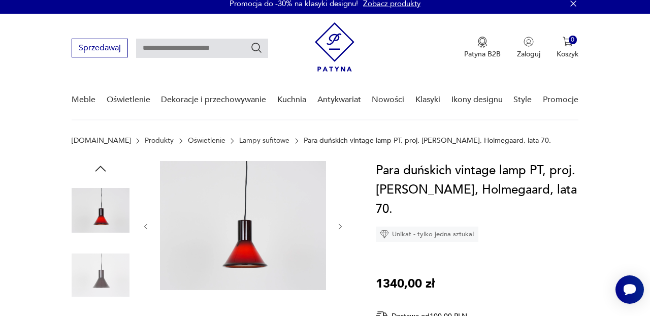
click at [100, 167] on icon "button" at bounding box center [100, 169] width 11 height 6
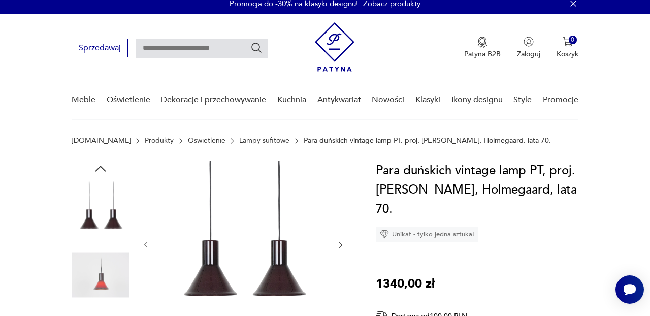
click at [100, 167] on icon "button" at bounding box center [100, 169] width 11 height 6
click at [342, 245] on icon "button" at bounding box center [340, 245] width 8 height 8
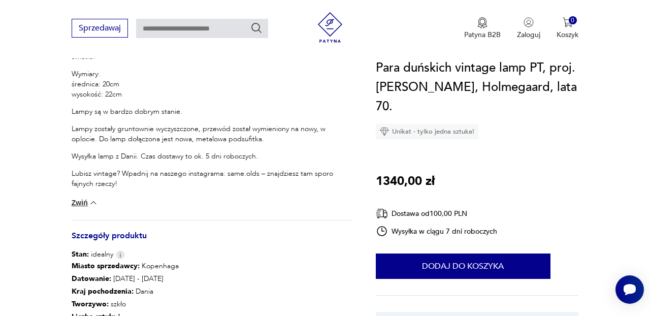
scroll to position [492, 0]
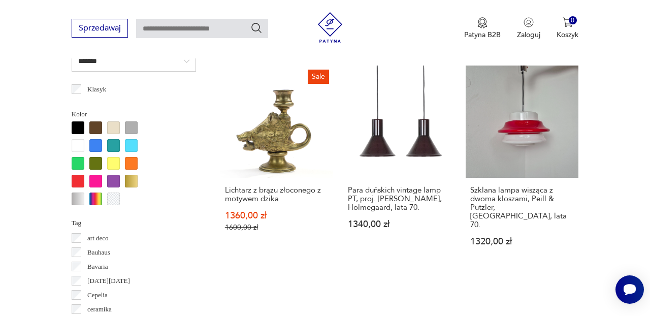
scroll to position [810, 0]
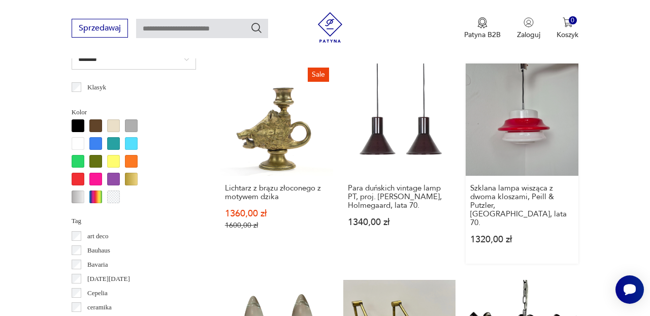
click at [526, 92] on link "Szklana lampa wisząca z dwoma kloszami, Peill & Putzler, [GEOGRAPHIC_DATA], lat…" at bounding box center [522, 163] width 113 height 201
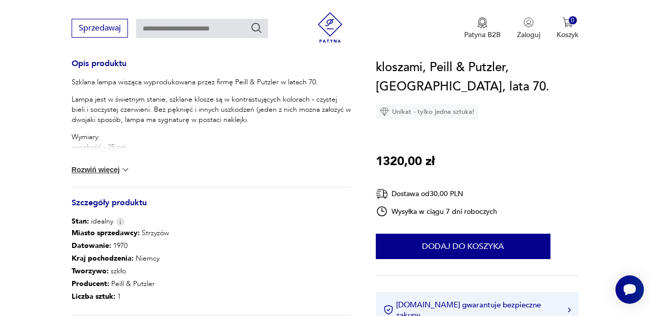
scroll to position [431, 0]
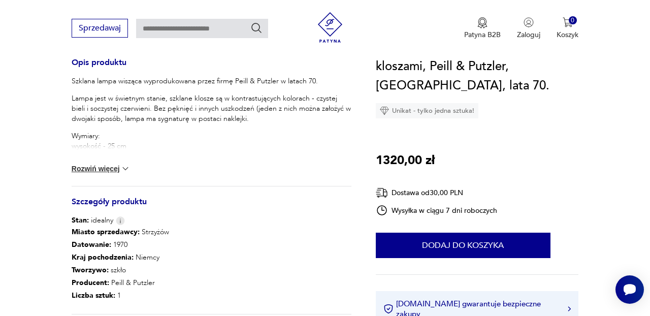
click at [123, 164] on img at bounding box center [125, 169] width 10 height 10
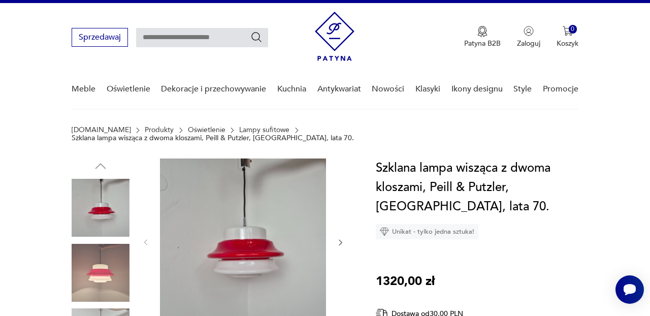
scroll to position [0, 0]
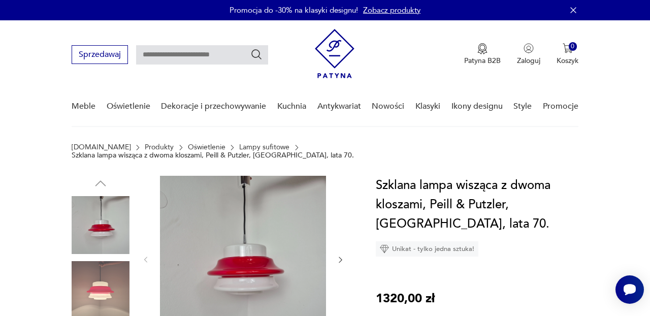
click at [236, 215] on img at bounding box center [243, 259] width 166 height 166
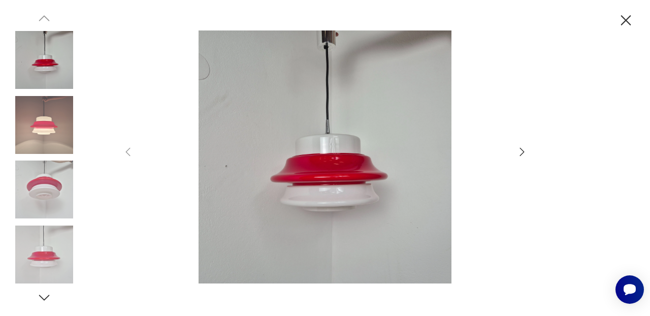
click at [523, 150] on icon "button" at bounding box center [522, 152] width 12 height 12
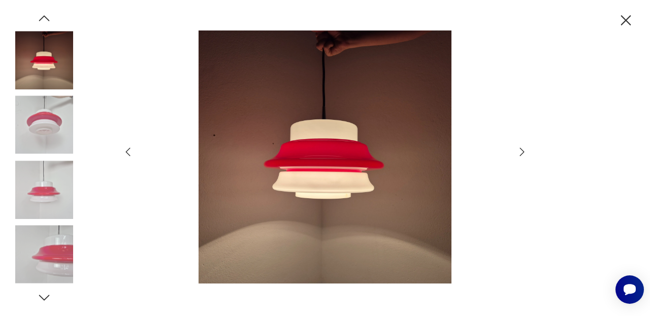
click at [523, 150] on icon "button" at bounding box center [522, 152] width 12 height 12
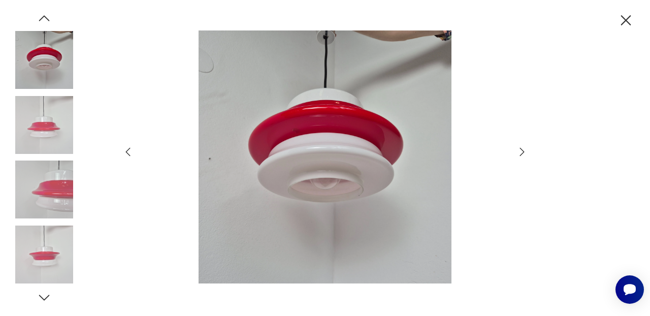
click at [523, 150] on icon "button" at bounding box center [522, 152] width 12 height 12
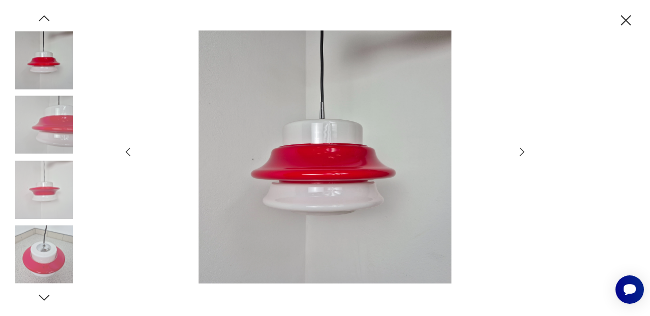
click at [523, 150] on icon "button" at bounding box center [522, 152] width 12 height 12
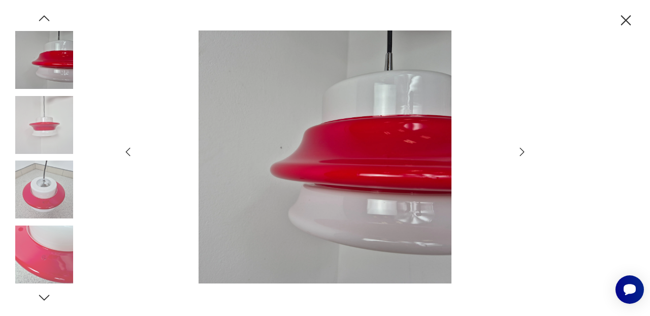
click at [523, 150] on icon "button" at bounding box center [522, 152] width 12 height 12
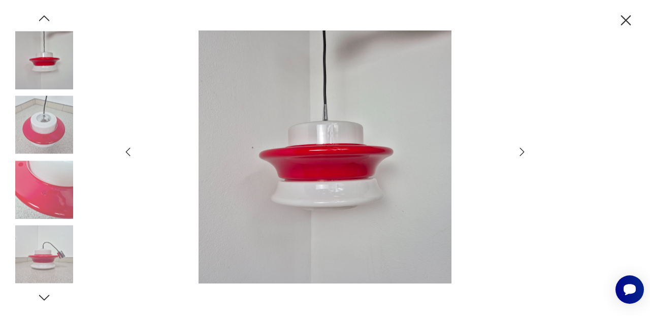
click at [523, 150] on icon "button" at bounding box center [522, 152] width 12 height 12
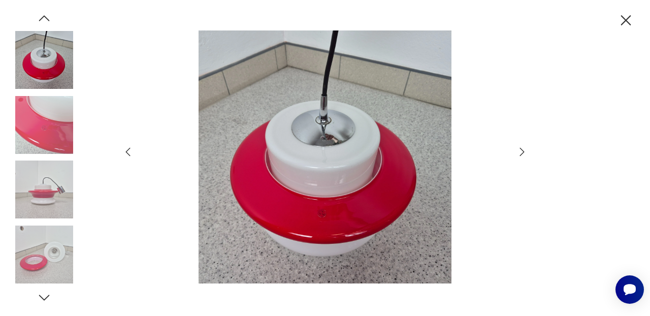
click at [523, 150] on icon "button" at bounding box center [522, 152] width 12 height 12
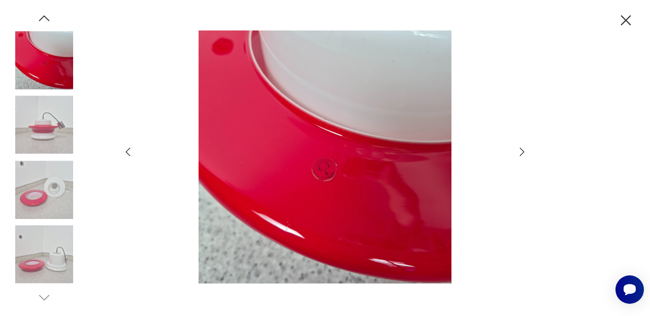
click at [522, 152] on icon "button" at bounding box center [522, 152] width 12 height 12
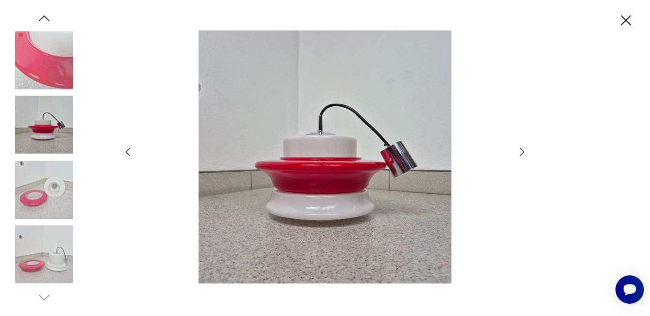
click at [522, 152] on icon "button" at bounding box center [522, 152] width 12 height 12
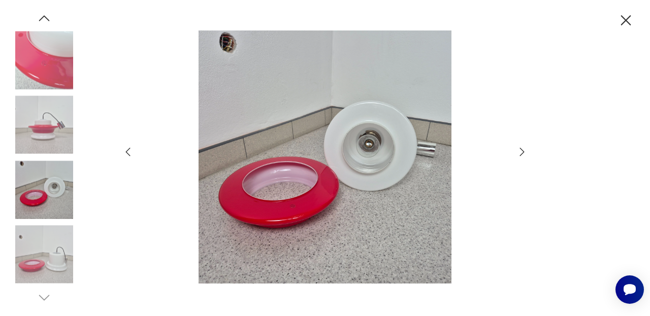
click at [523, 150] on icon "button" at bounding box center [522, 152] width 5 height 8
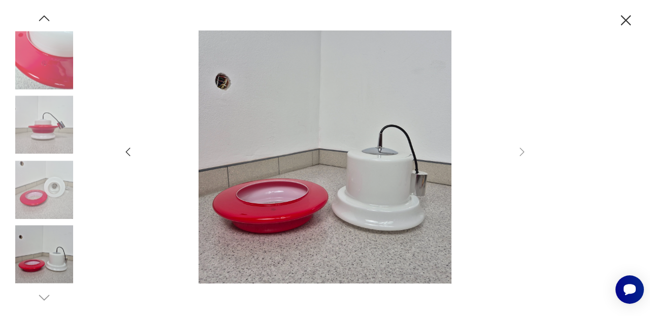
click at [127, 150] on icon "button" at bounding box center [128, 152] width 5 height 9
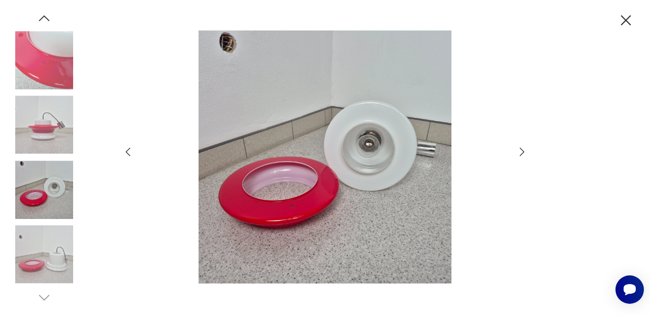
click at [127, 150] on icon "button" at bounding box center [128, 152] width 5 height 9
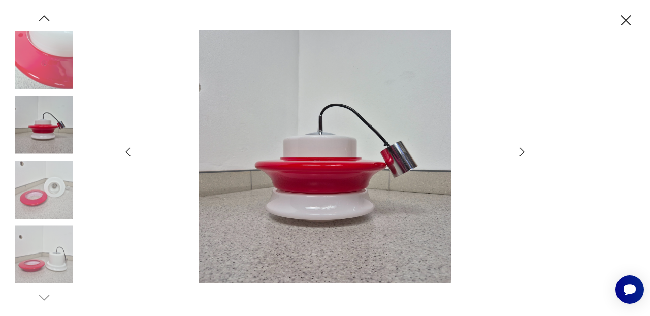
click at [132, 151] on icon "button" at bounding box center [128, 152] width 12 height 12
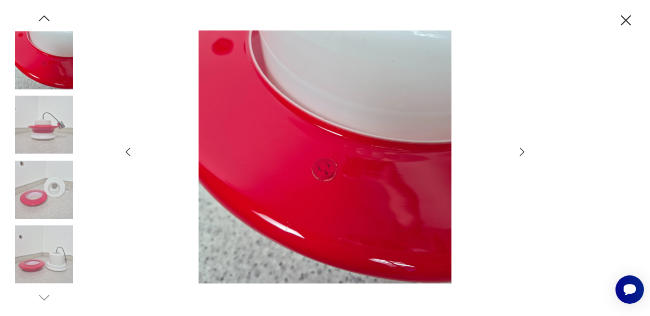
click at [132, 151] on icon "button" at bounding box center [128, 152] width 12 height 12
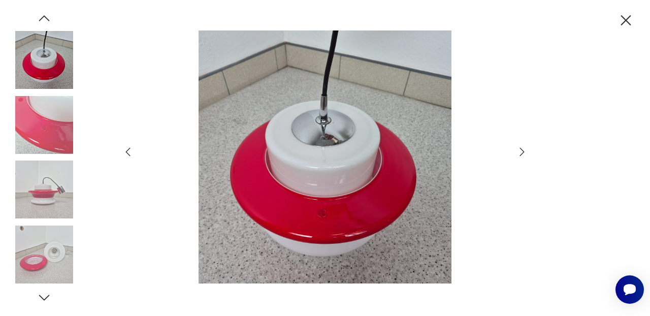
click at [132, 151] on icon "button" at bounding box center [128, 152] width 12 height 12
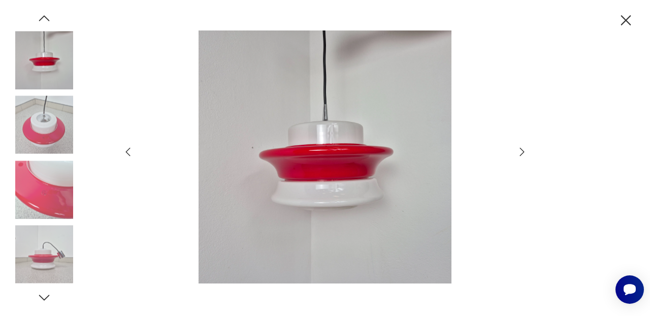
click at [132, 151] on icon "button" at bounding box center [128, 152] width 12 height 12
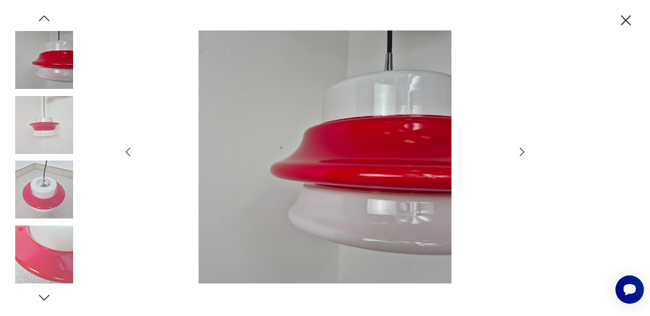
click at [132, 151] on icon "button" at bounding box center [128, 152] width 12 height 12
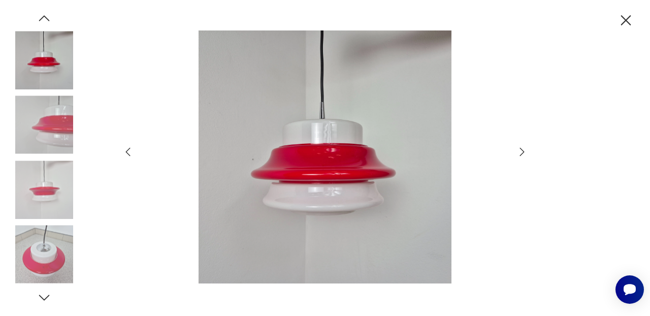
click at [132, 151] on icon "button" at bounding box center [128, 152] width 12 height 12
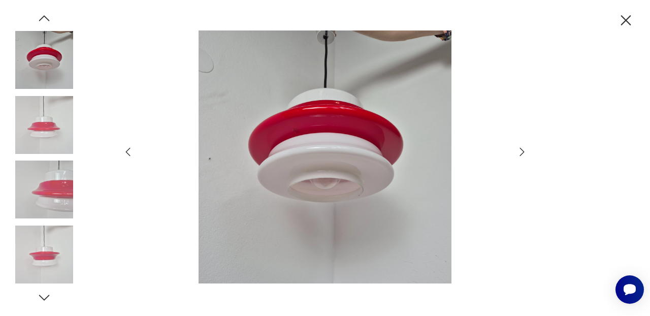
click at [132, 151] on icon "button" at bounding box center [128, 152] width 12 height 12
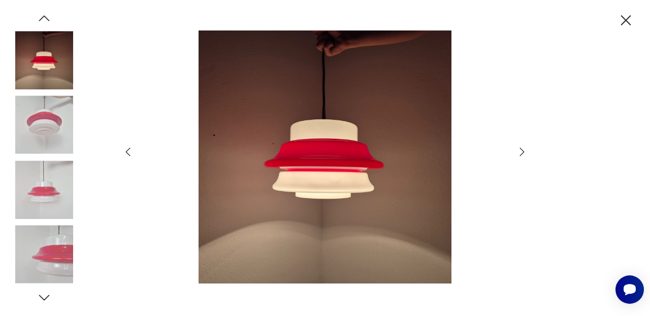
click at [132, 151] on icon "button" at bounding box center [128, 152] width 12 height 12
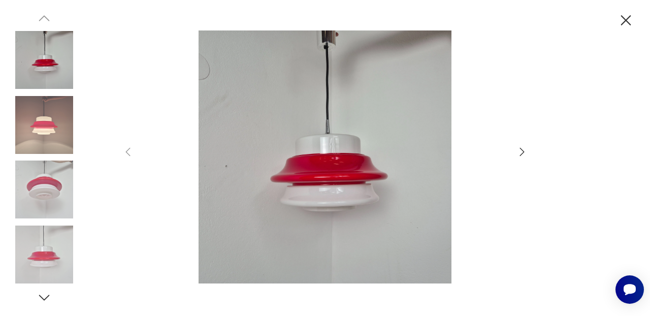
click at [627, 19] on icon "button" at bounding box center [626, 20] width 10 height 10
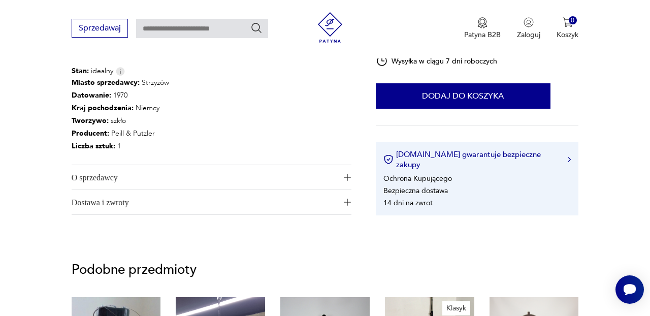
scroll to position [603, 0]
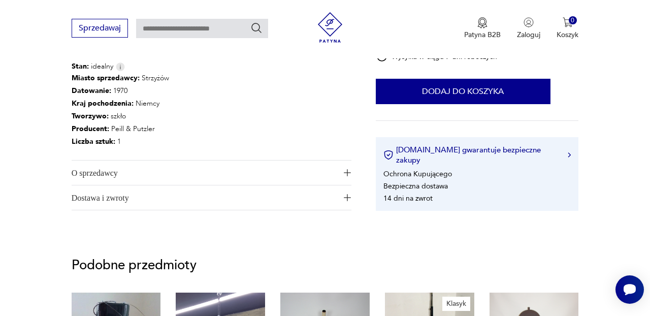
click at [348, 169] on img "button" at bounding box center [347, 172] width 7 height 7
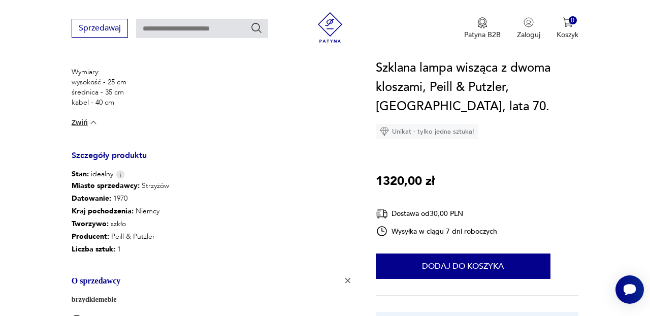
scroll to position [494, 0]
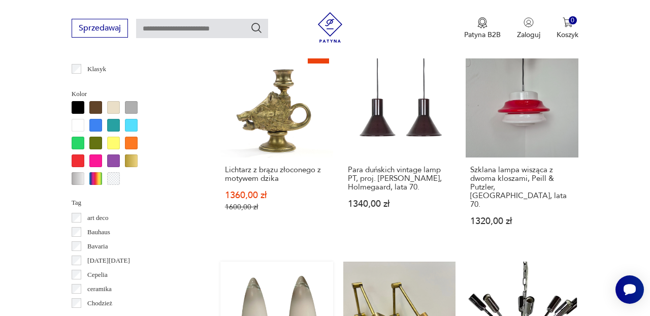
scroll to position [847, 0]
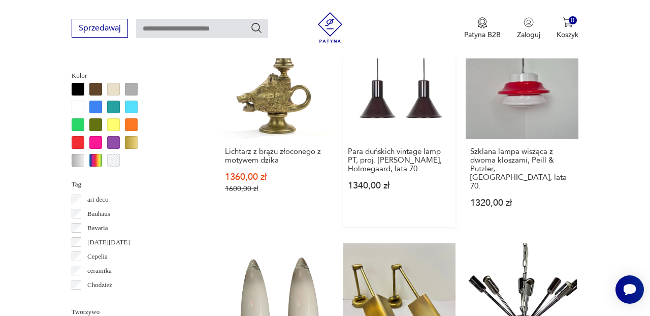
click at [374, 88] on link "Para duńskich vintage lamp PT, proj. [PERSON_NAME], Holmegaard, lata 70. 1340,0…" at bounding box center [399, 127] width 113 height 201
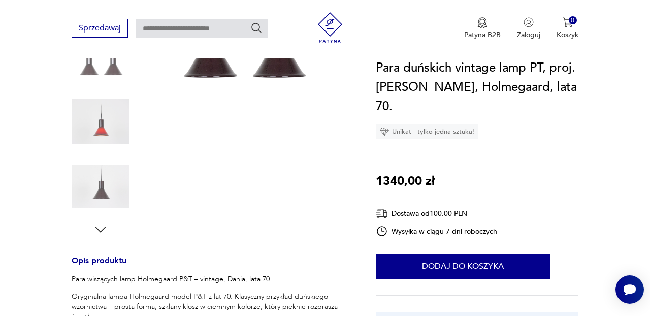
scroll to position [201, 0]
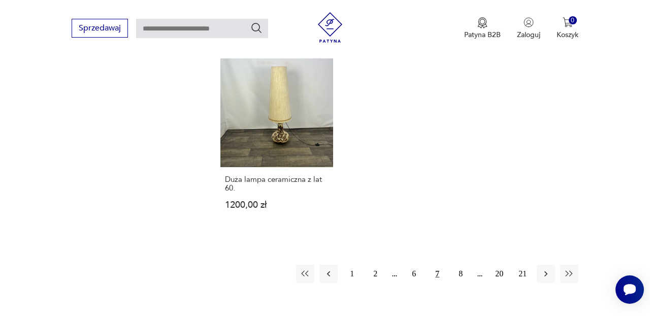
scroll to position [1449, 0]
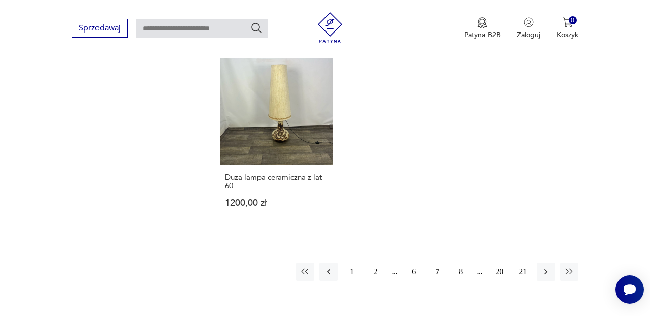
click at [462, 263] on button "8" at bounding box center [461, 272] width 18 height 18
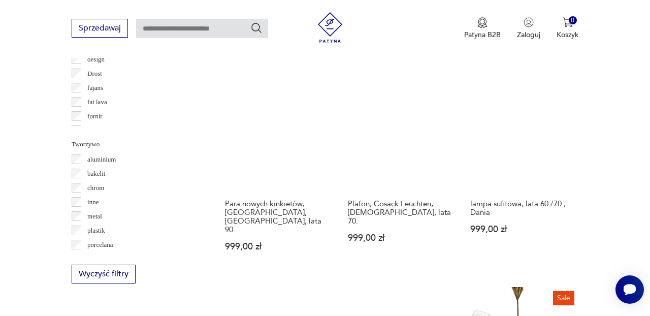
scroll to position [1018, 0]
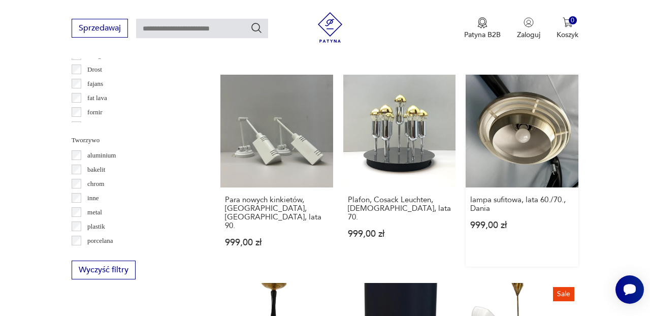
click at [538, 114] on link "lampa sufitowa, lata 60./70., Dania 999,00 zł" at bounding box center [522, 171] width 113 height 192
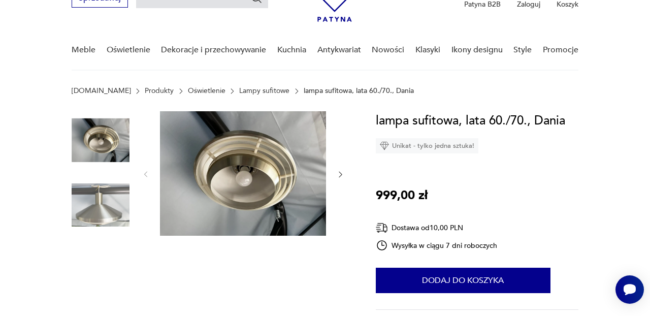
scroll to position [56, 0]
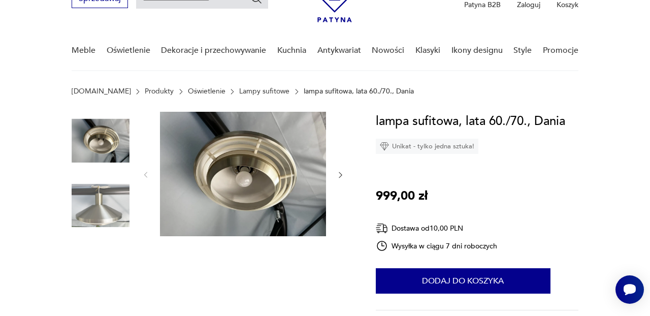
click at [113, 222] on img at bounding box center [101, 206] width 58 height 58
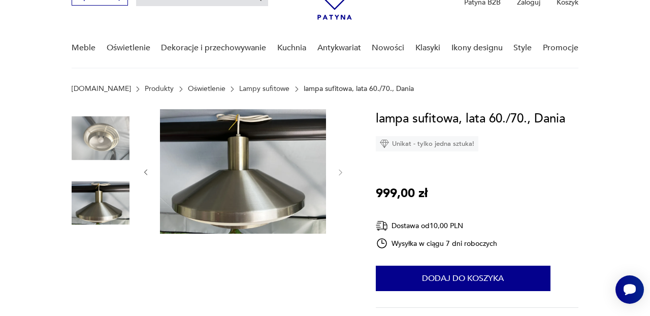
scroll to position [45, 0]
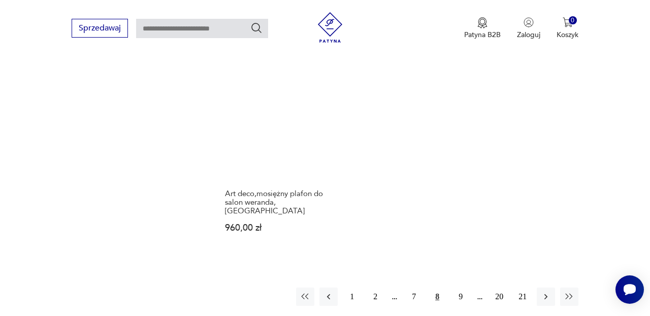
scroll to position [1447, 0]
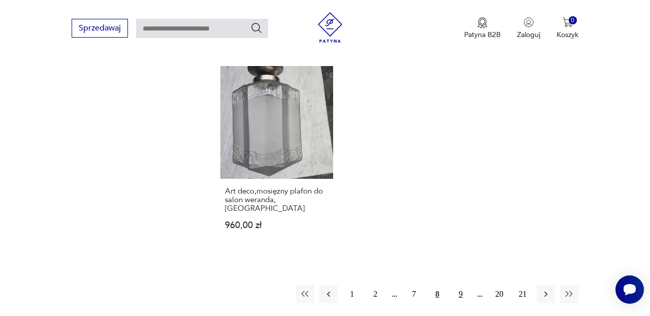
click at [461, 285] on button "9" at bounding box center [461, 294] width 18 height 18
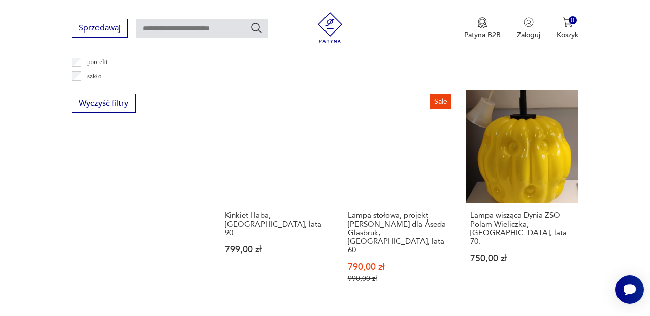
scroll to position [1189, 0]
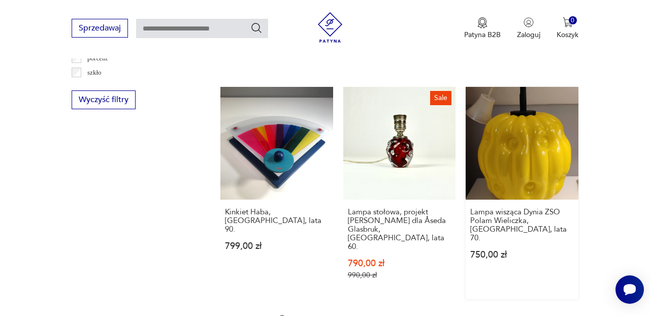
click at [522, 142] on link "Lampa wisząca Dynia ZSO Polam Wieliczka, [GEOGRAPHIC_DATA], lata 70. 750,00 zł" at bounding box center [522, 193] width 113 height 212
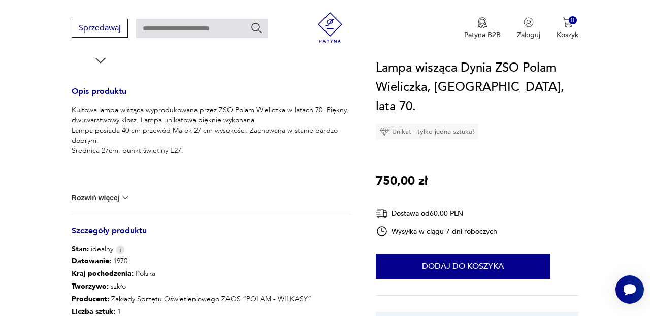
scroll to position [424, 0]
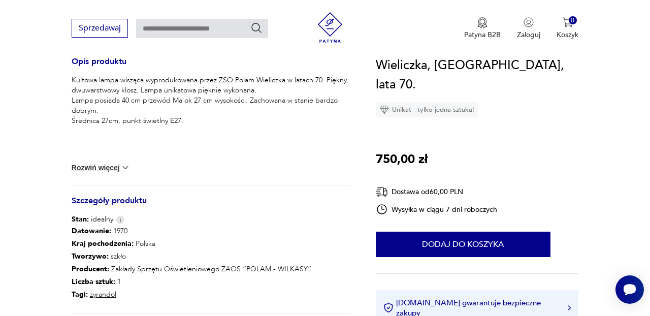
click at [124, 168] on img at bounding box center [125, 168] width 10 height 10
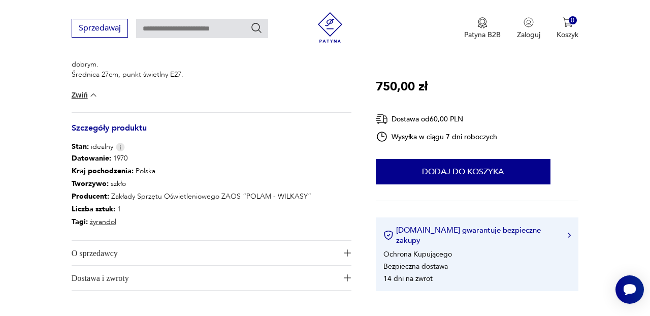
scroll to position [469, 0]
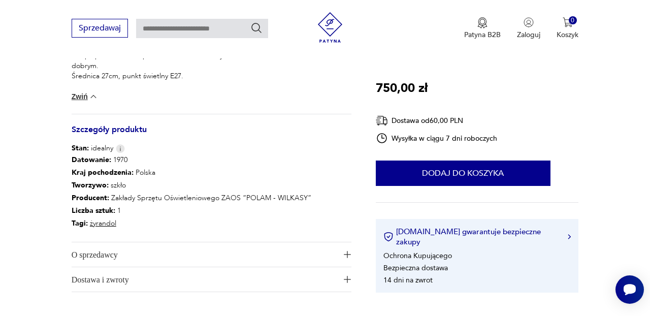
click at [346, 251] on img "button" at bounding box center [347, 254] width 7 height 7
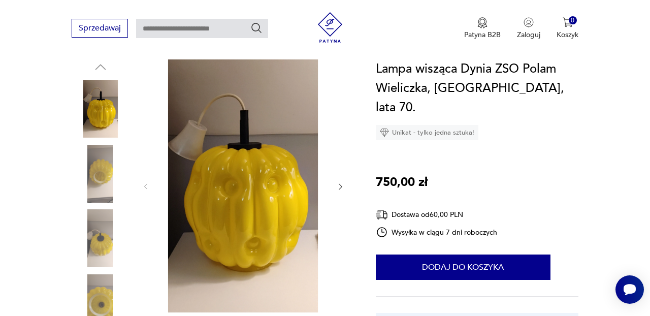
scroll to position [106, 0]
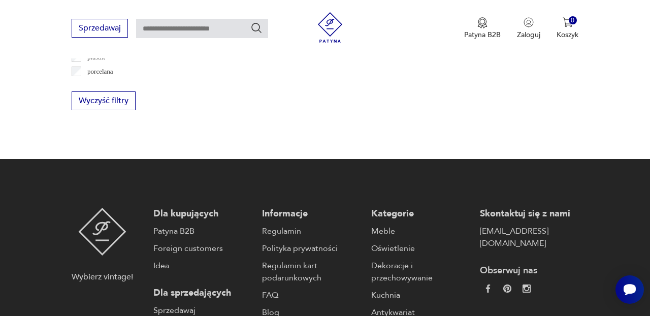
scroll to position [1188, 0]
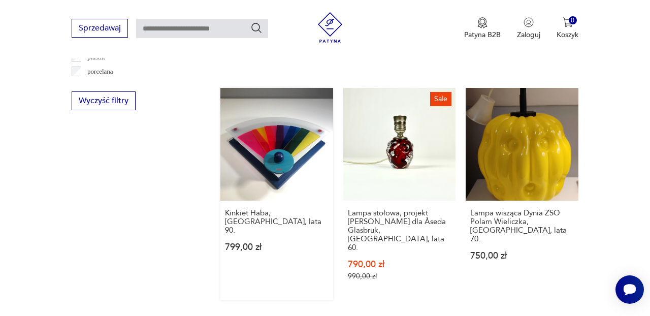
click at [270, 123] on link "Kinkiet Haba, [GEOGRAPHIC_DATA], lata 90. 799,00 zł" at bounding box center [276, 194] width 113 height 212
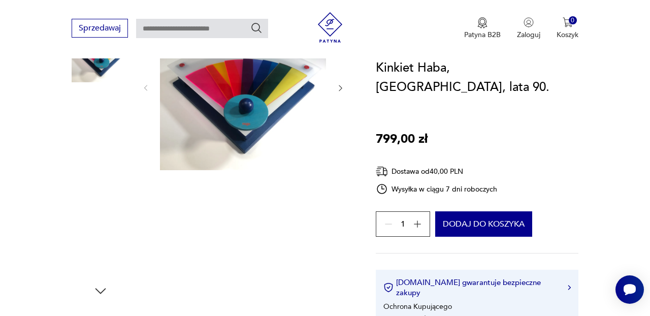
scroll to position [168, 0]
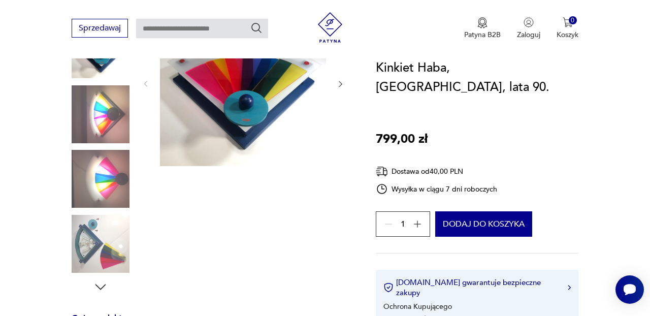
click at [259, 112] on img at bounding box center [243, 83] width 166 height 166
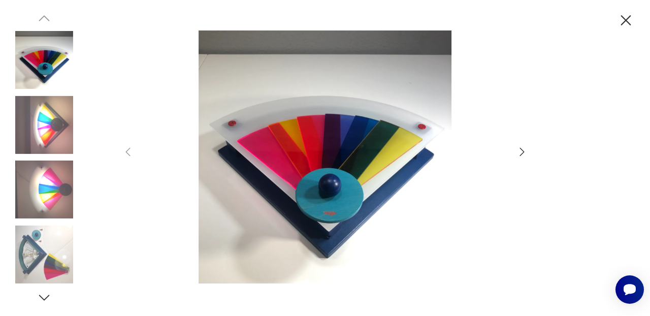
click at [524, 151] on icon "button" at bounding box center [522, 152] width 12 height 12
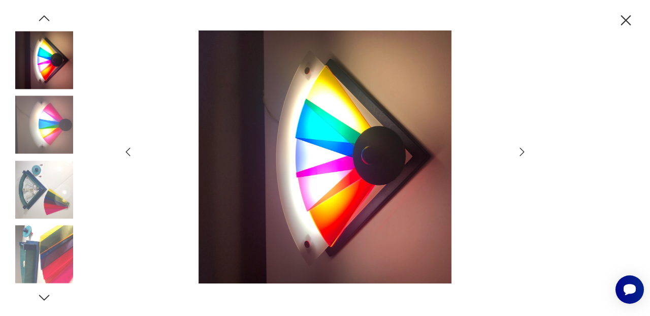
click at [524, 151] on icon "button" at bounding box center [522, 152] width 12 height 12
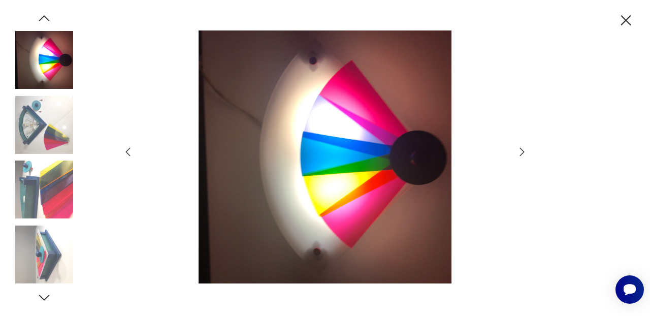
click at [126, 151] on icon "button" at bounding box center [128, 152] width 5 height 9
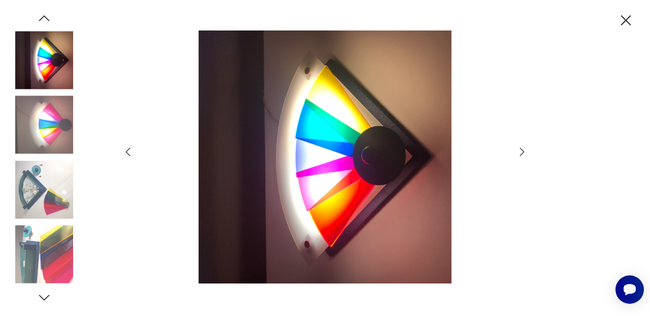
click at [523, 148] on icon "button" at bounding box center [522, 152] width 12 height 12
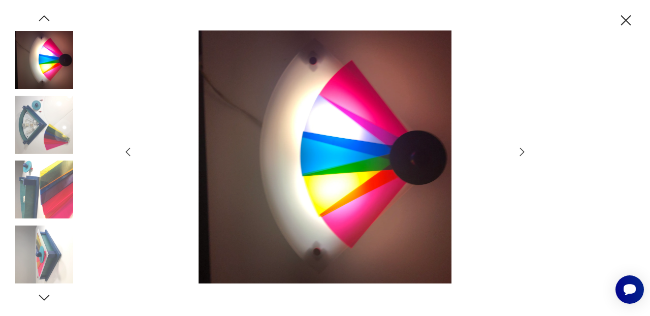
click at [523, 148] on icon "button" at bounding box center [522, 152] width 12 height 12
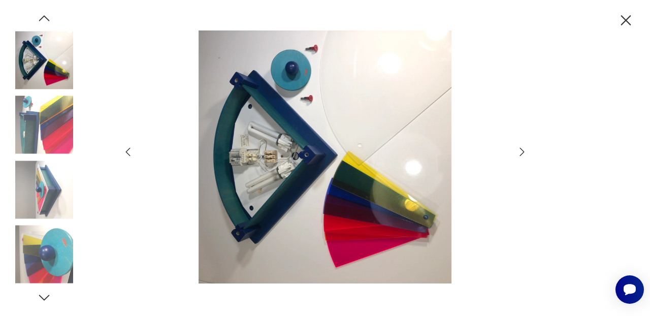
click at [524, 150] on icon "button" at bounding box center [522, 152] width 12 height 12
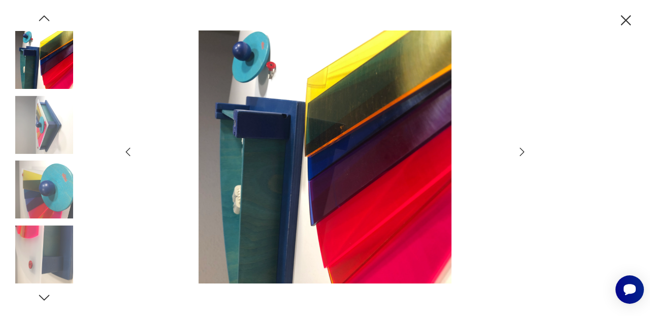
click at [524, 150] on icon "button" at bounding box center [522, 152] width 12 height 12
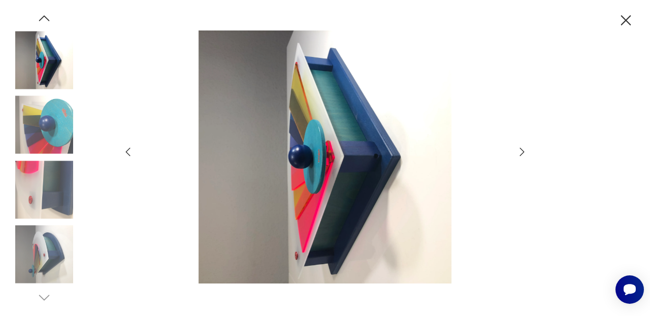
click at [524, 150] on icon "button" at bounding box center [522, 152] width 12 height 12
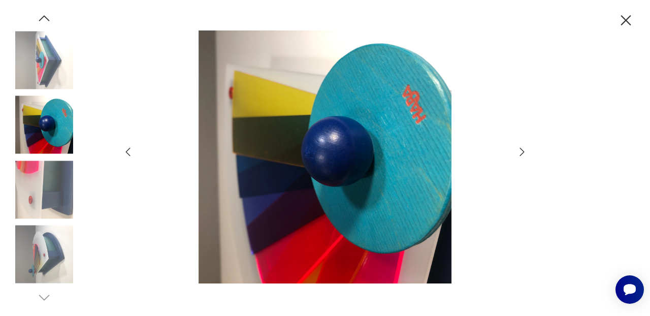
click at [524, 150] on icon "button" at bounding box center [522, 152] width 12 height 12
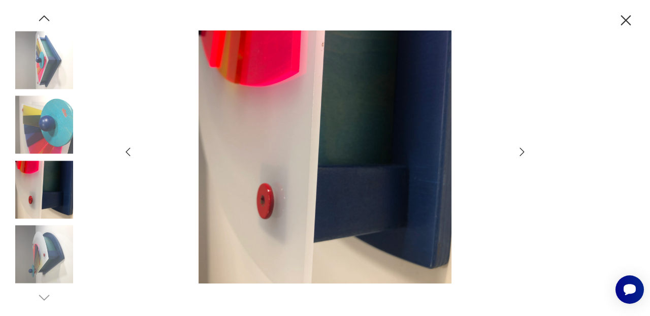
click at [524, 150] on icon "button" at bounding box center [522, 152] width 12 height 12
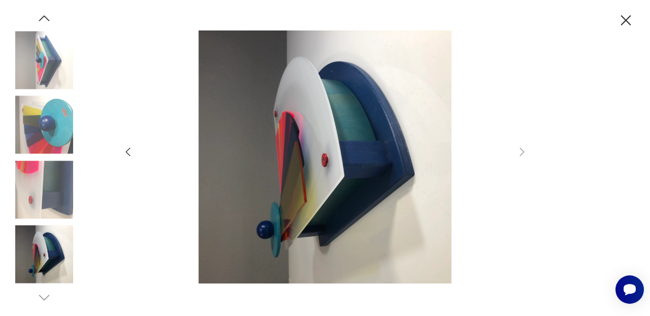
click at [125, 150] on icon "button" at bounding box center [128, 152] width 12 height 12
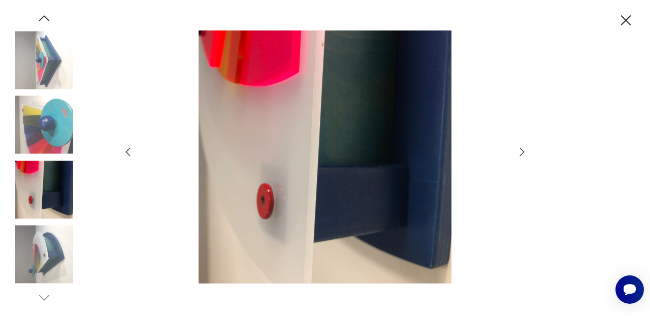
click at [125, 150] on icon "button" at bounding box center [128, 152] width 12 height 12
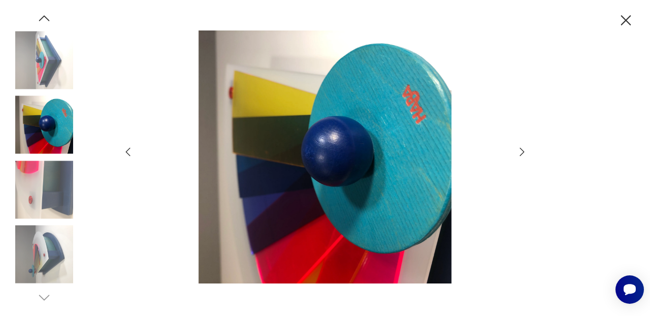
click at [125, 150] on icon "button" at bounding box center [128, 152] width 12 height 12
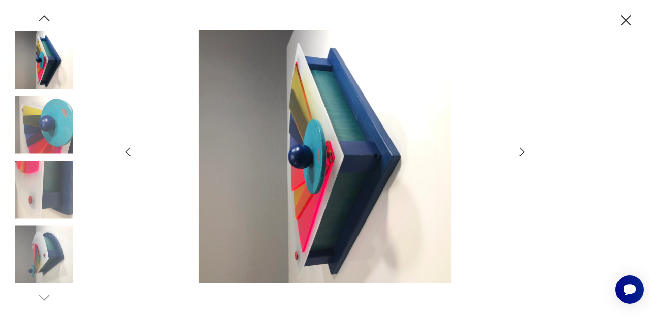
click at [125, 150] on icon "button" at bounding box center [128, 152] width 12 height 12
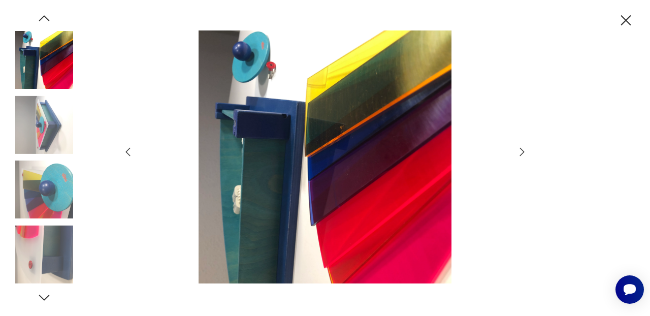
click at [125, 150] on icon "button" at bounding box center [128, 152] width 12 height 12
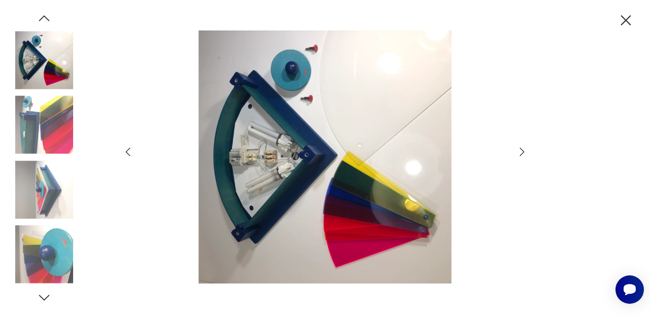
click at [125, 150] on icon "button" at bounding box center [128, 152] width 12 height 12
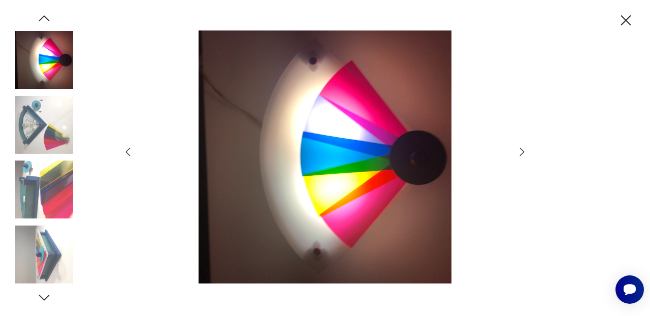
click at [125, 150] on icon "button" at bounding box center [128, 152] width 12 height 12
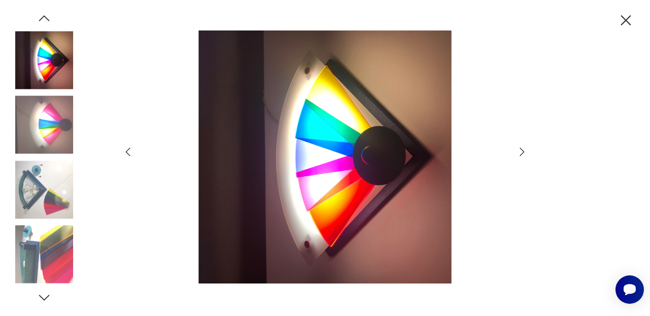
click at [125, 150] on icon "button" at bounding box center [128, 152] width 12 height 12
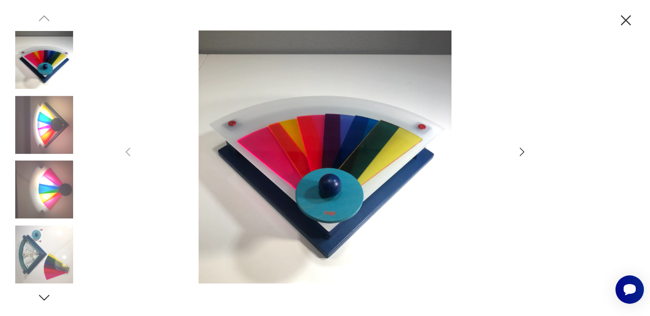
click at [524, 151] on icon "button" at bounding box center [522, 152] width 12 height 12
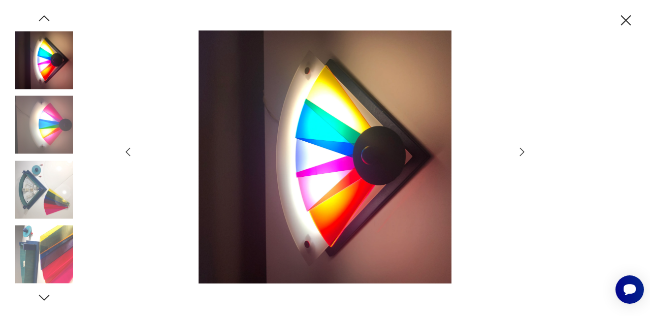
click at [524, 151] on icon "button" at bounding box center [522, 152] width 12 height 12
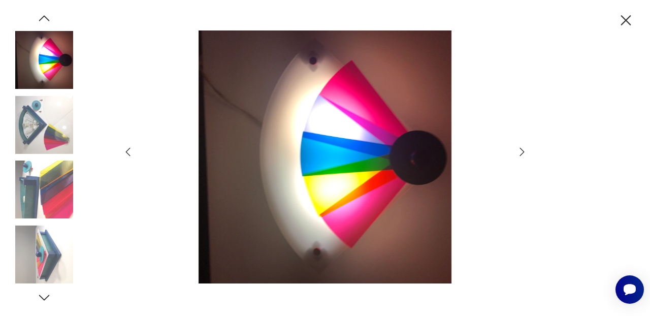
click at [524, 151] on icon "button" at bounding box center [522, 152] width 12 height 12
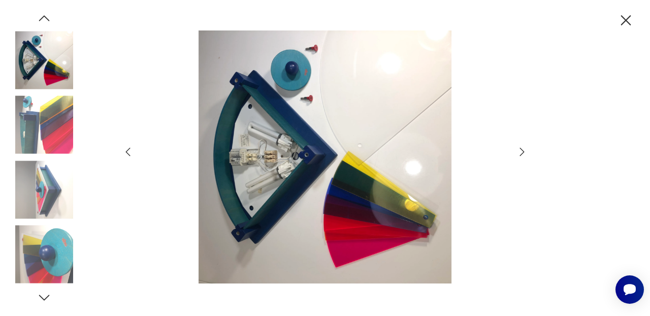
click at [626, 20] on icon "button" at bounding box center [626, 20] width 10 height 10
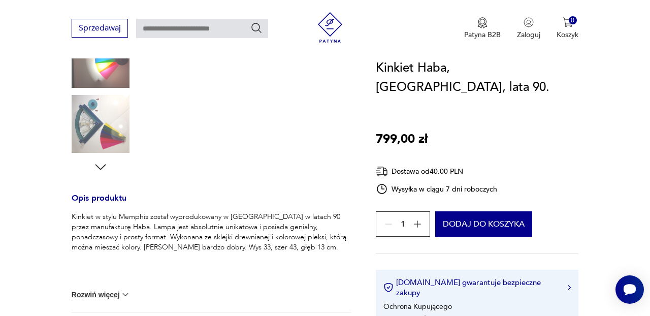
scroll to position [288, 0]
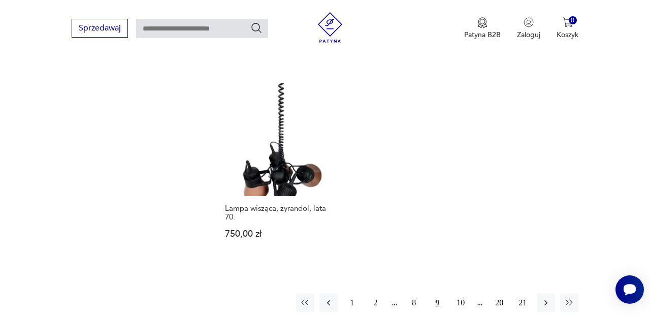
scroll to position [1422, 0]
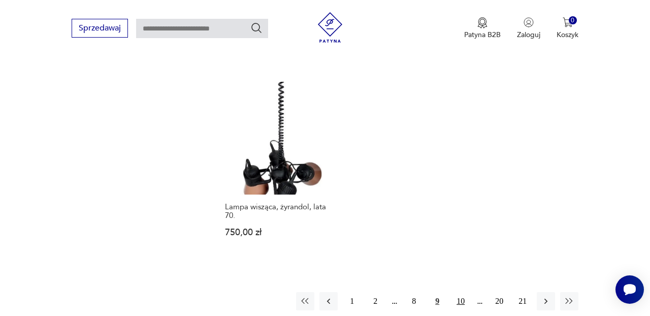
click at [459, 292] on button "10" at bounding box center [461, 301] width 18 height 18
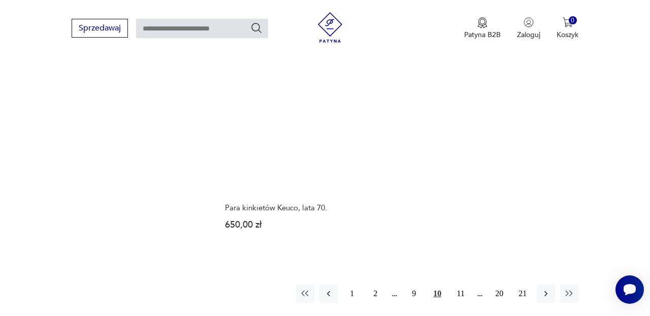
scroll to position [1364, 0]
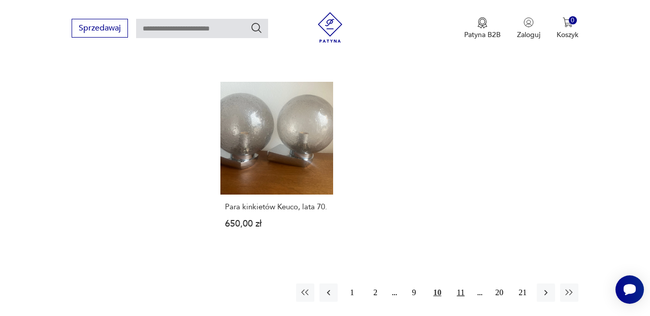
click at [461, 283] on button "11" at bounding box center [461, 292] width 18 height 18
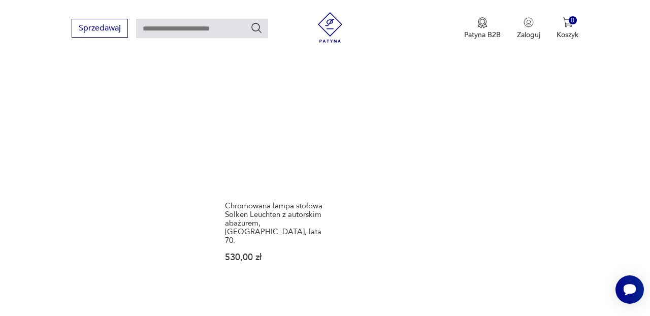
scroll to position [1388, 0]
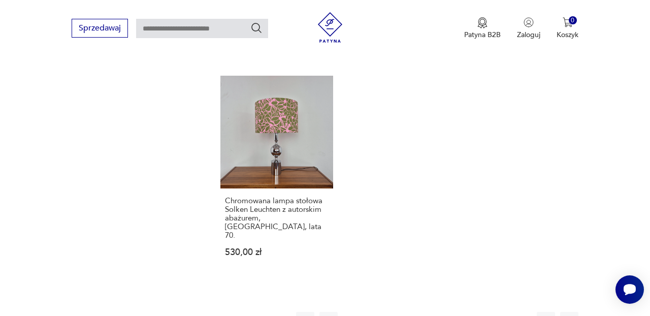
click at [463, 312] on button "12" at bounding box center [461, 321] width 18 height 18
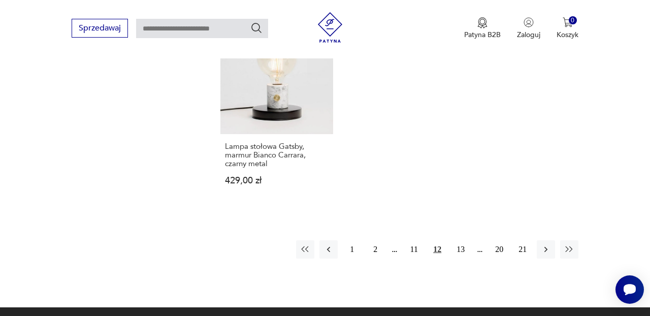
scroll to position [1426, 0]
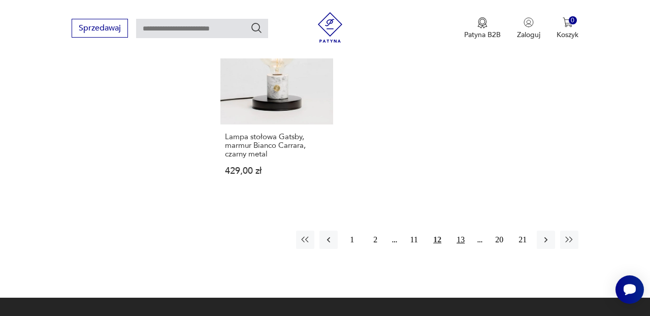
click at [460, 231] on button "13" at bounding box center [461, 240] width 18 height 18
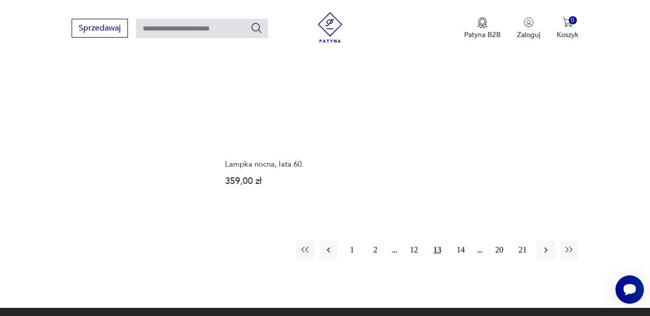
scroll to position [1426, 0]
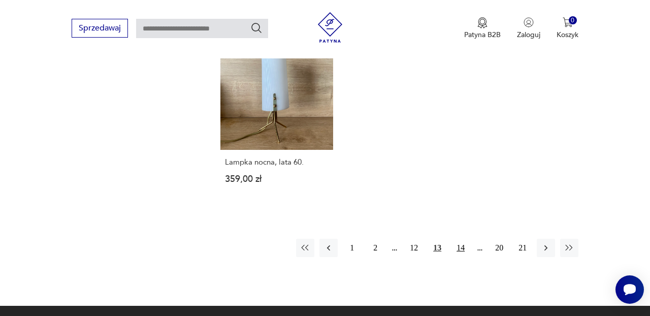
click at [461, 239] on button "14" at bounding box center [461, 248] width 18 height 18
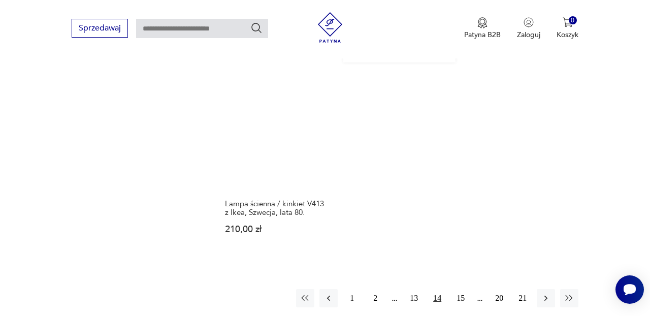
scroll to position [1438, 0]
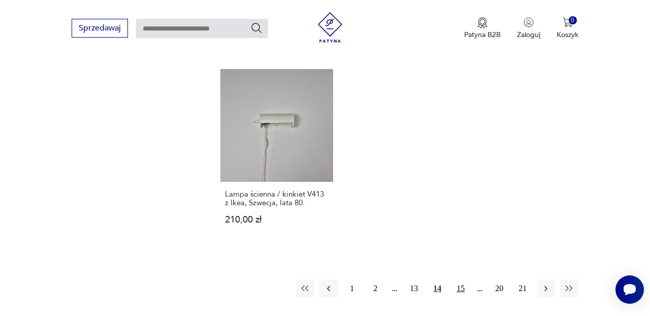
click at [462, 279] on button "15" at bounding box center [461, 288] width 18 height 18
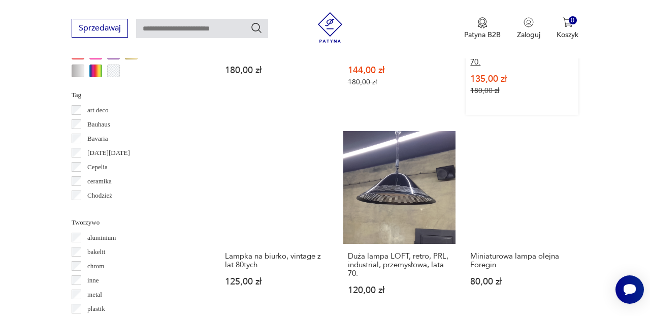
scroll to position [943, 0]
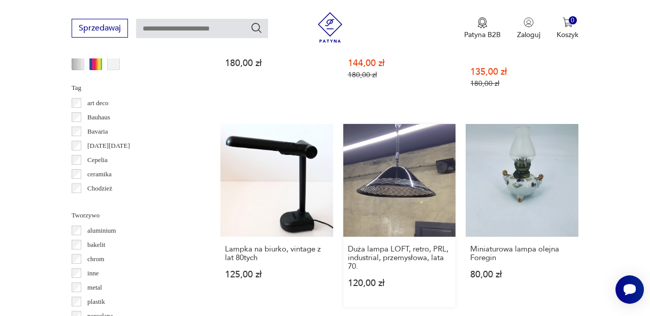
click at [406, 171] on link "Duża lampa LOFT, retro, PRL, industrial, przemysłowa, lata 70. 120,00 zł" at bounding box center [399, 215] width 113 height 183
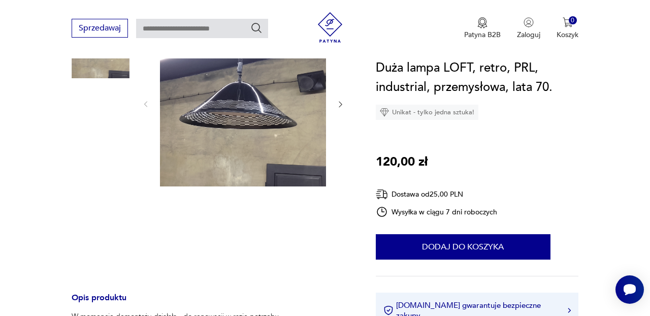
scroll to position [157, 0]
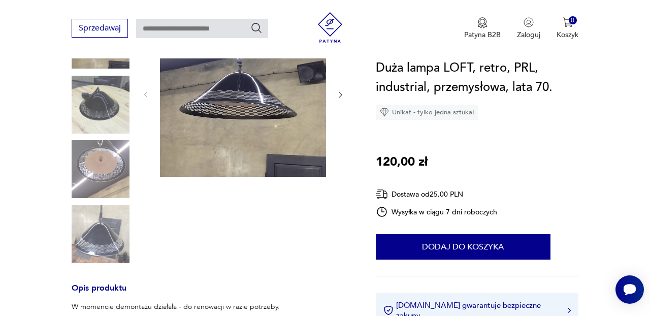
click at [275, 138] on img at bounding box center [243, 94] width 166 height 166
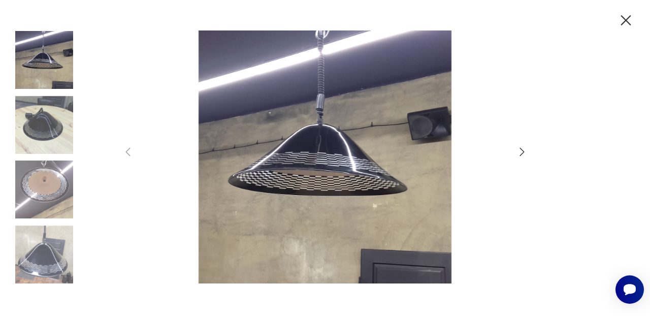
click at [523, 151] on icon "button" at bounding box center [522, 152] width 12 height 12
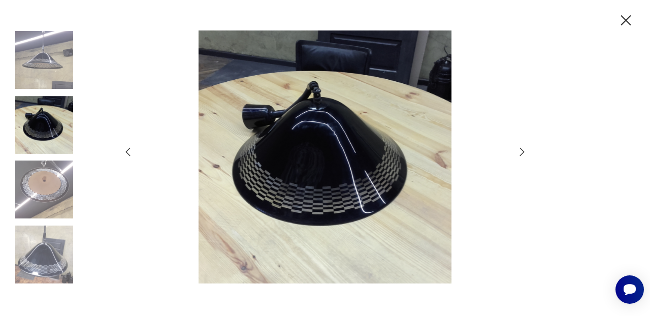
click at [523, 151] on icon "button" at bounding box center [522, 152] width 12 height 12
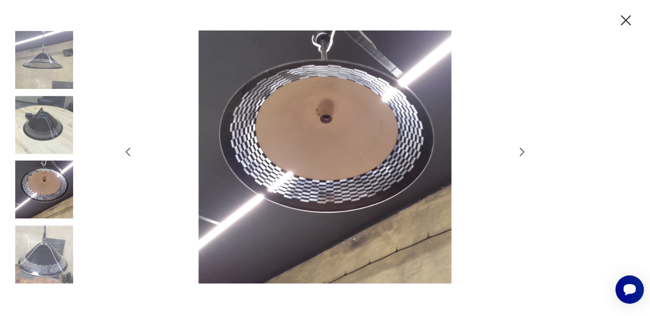
click at [523, 151] on icon "button" at bounding box center [522, 152] width 12 height 12
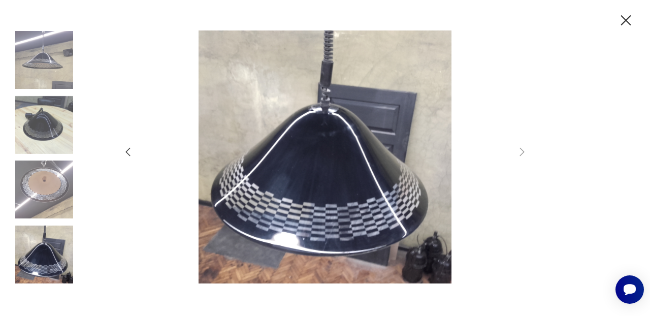
click at [628, 19] on icon "button" at bounding box center [626, 21] width 18 height 18
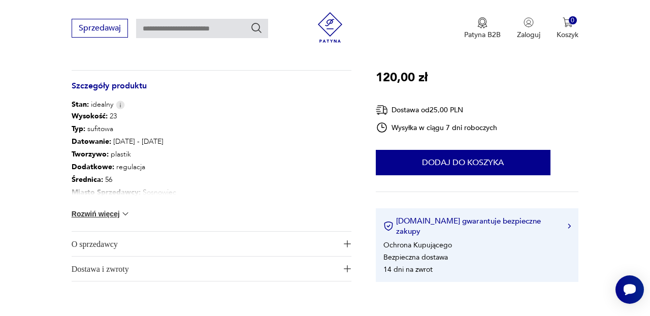
scroll to position [460, 0]
click at [126, 213] on img at bounding box center [125, 213] width 10 height 10
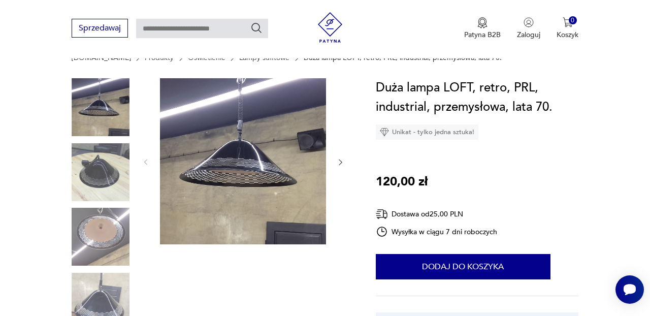
scroll to position [89, 0]
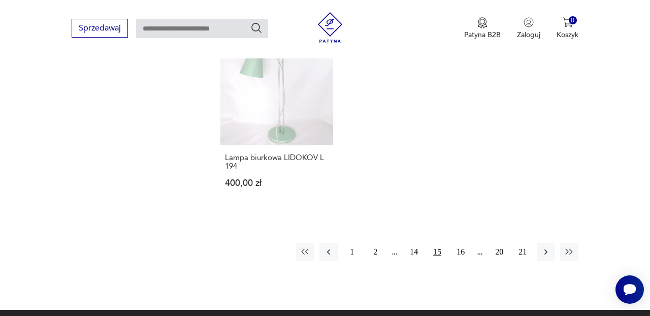
scroll to position [1459, 0]
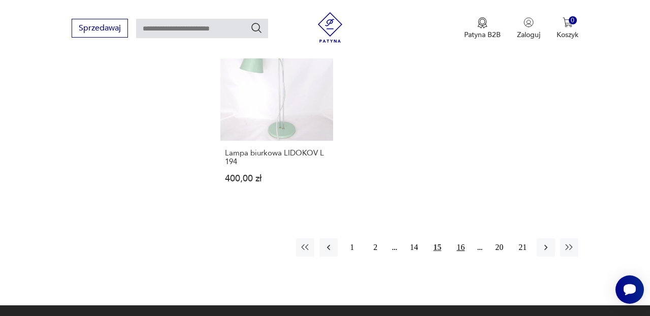
click at [460, 238] on button "16" at bounding box center [461, 247] width 18 height 18
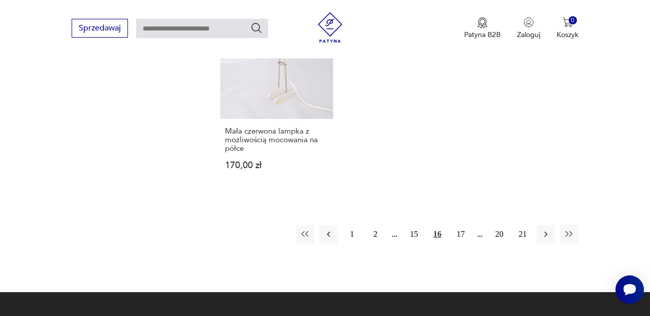
scroll to position [1459, 0]
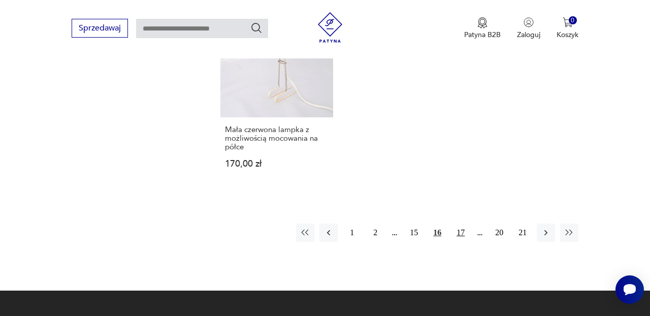
click at [459, 231] on button "17" at bounding box center [461, 232] width 18 height 18
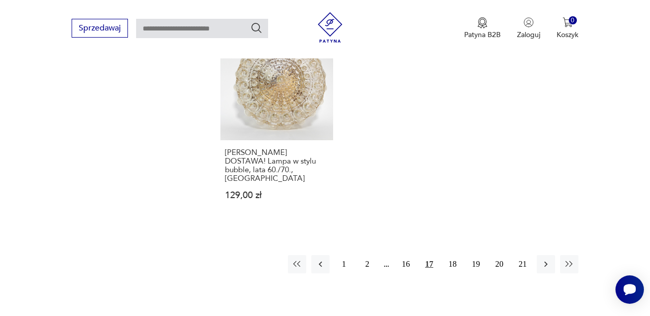
scroll to position [1472, 0]
click at [456, 253] on button "18" at bounding box center [452, 262] width 18 height 18
click at [454, 253] on button "18" at bounding box center [452, 262] width 18 height 18
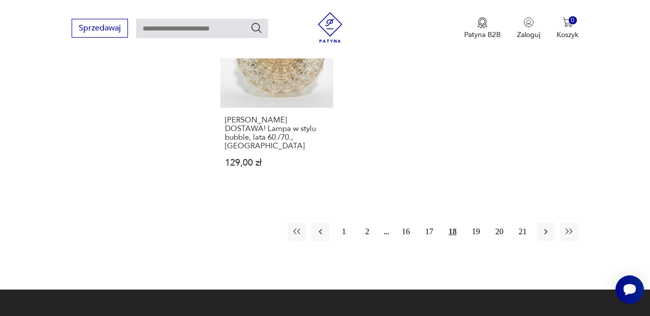
scroll to position [1505, 0]
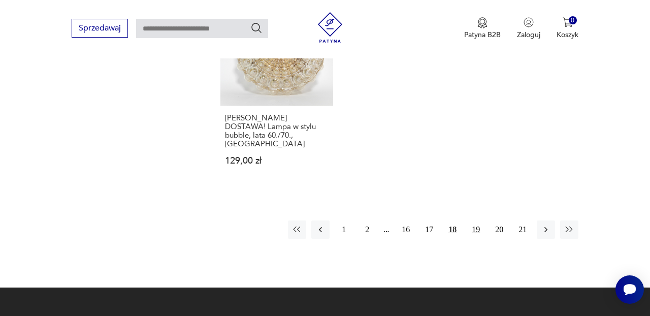
click at [476, 220] on button "19" at bounding box center [476, 229] width 18 height 18
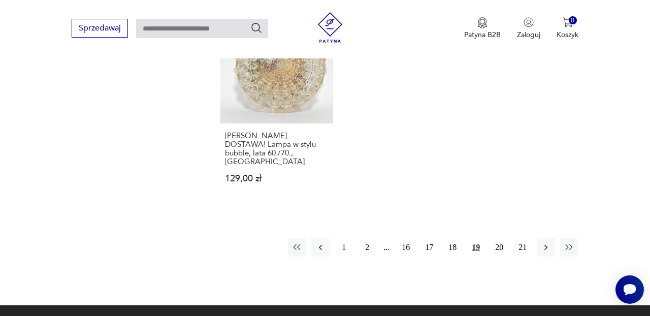
scroll to position [1493, 0]
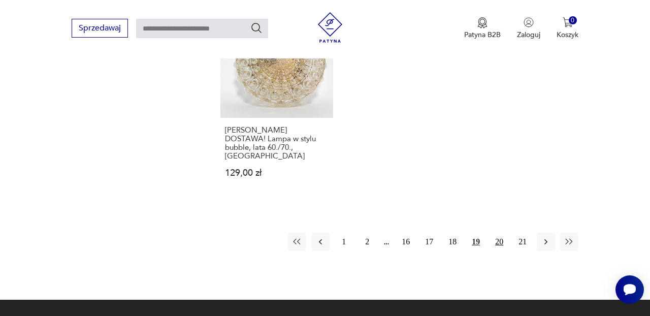
click at [498, 233] on button "20" at bounding box center [499, 242] width 18 height 18
click at [524, 233] on button "21" at bounding box center [523, 242] width 18 height 18
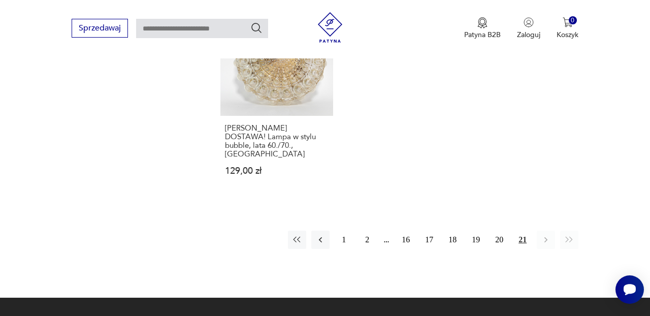
scroll to position [1495, 0]
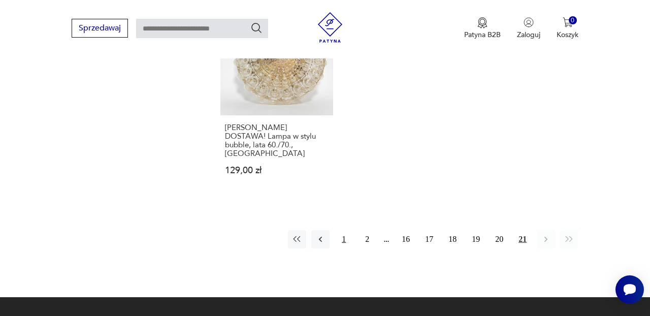
click at [344, 230] on button "1" at bounding box center [344, 239] width 18 height 18
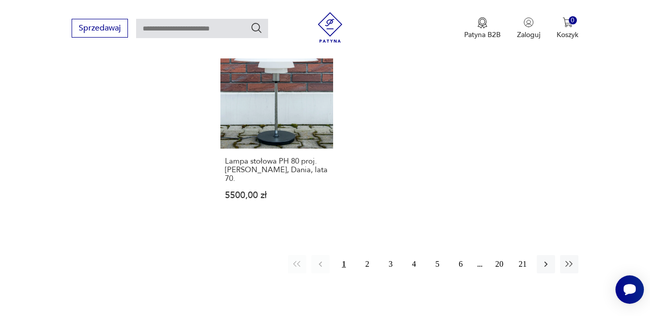
scroll to position [1484, 0]
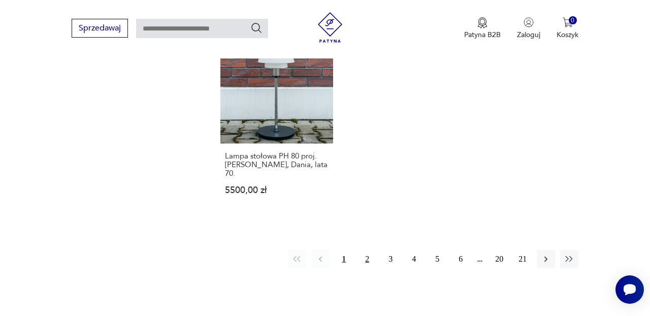
click at [368, 250] on button "2" at bounding box center [367, 259] width 18 height 18
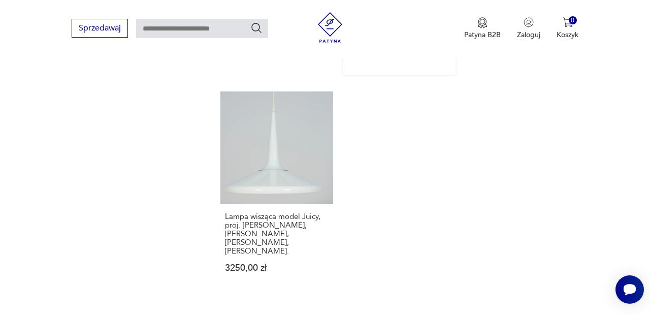
scroll to position [1478, 0]
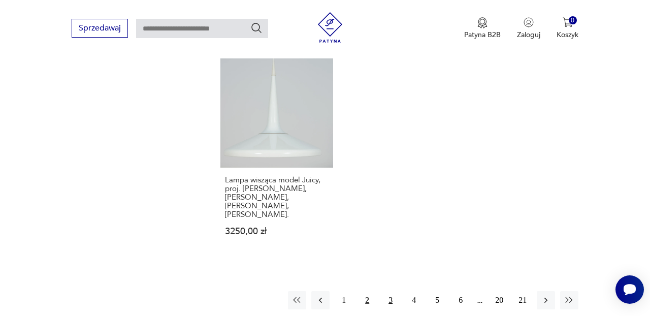
click at [392, 291] on button "3" at bounding box center [390, 300] width 18 height 18
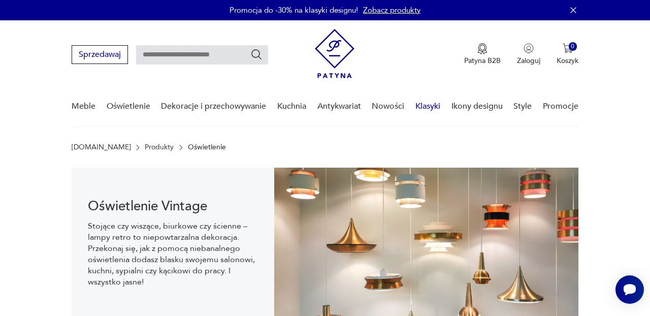
click at [426, 105] on link "Klasyki" at bounding box center [427, 106] width 25 height 39
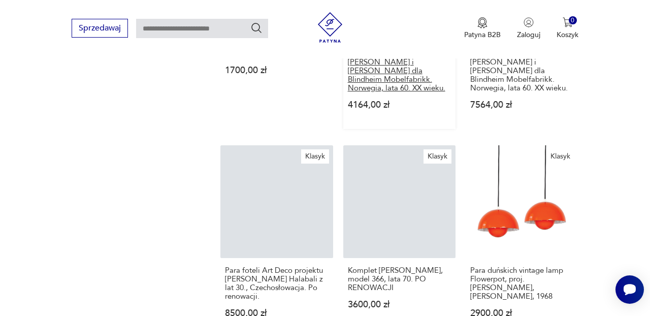
scroll to position [719, 0]
